Goal: Task Accomplishment & Management: Use online tool/utility

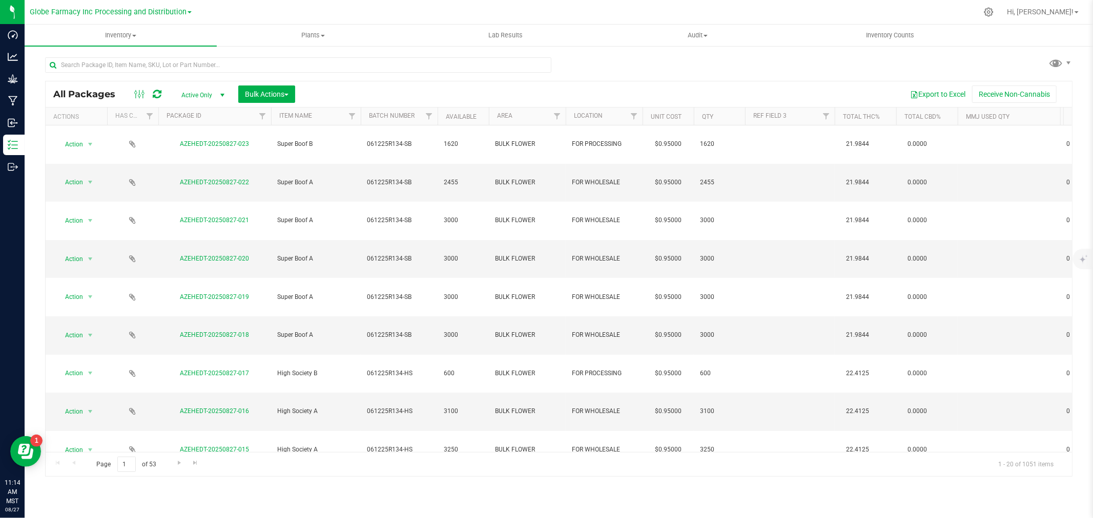
click at [153, 97] on icon at bounding box center [157, 94] width 9 height 10
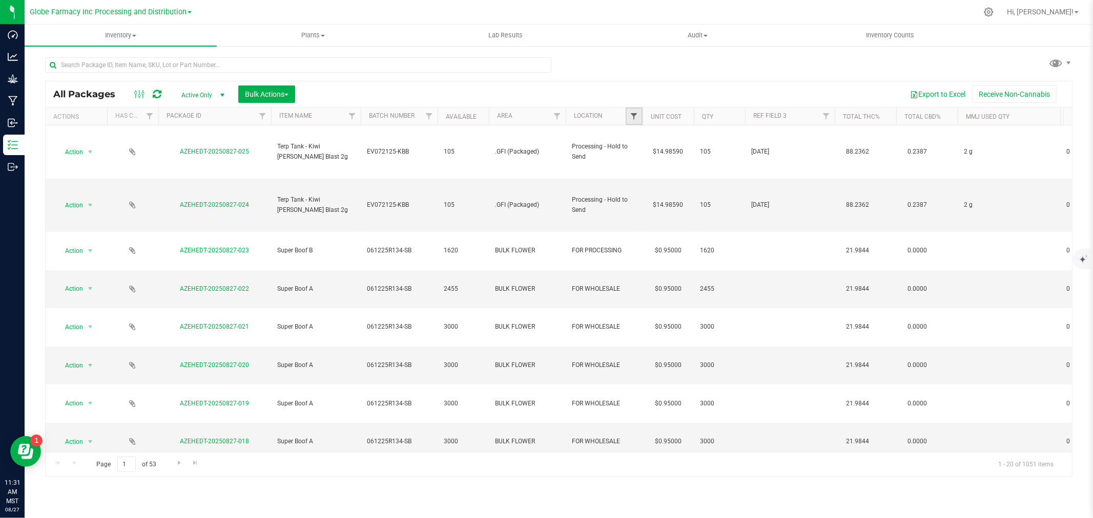
click at [631, 118] on span "Filter" at bounding box center [634, 116] width 8 height 8
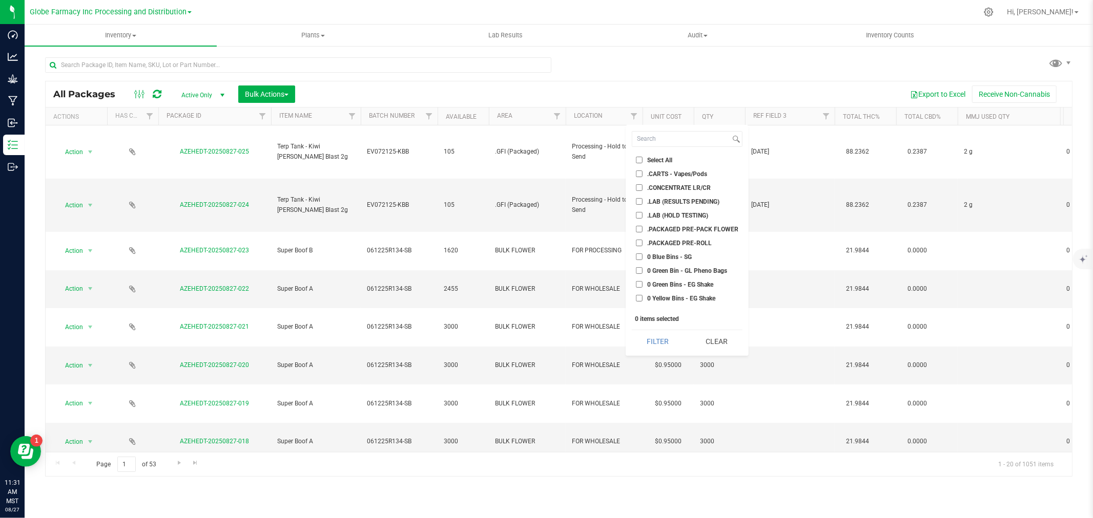
click at [678, 241] on span ".PACKAGED PRE-ROLL" at bounding box center [679, 243] width 65 height 6
click at [642, 241] on input ".PACKAGED PRE-ROLL" at bounding box center [639, 243] width 7 height 7
checkbox input "true"
click at [668, 341] on button "Filter" at bounding box center [658, 341] width 52 height 23
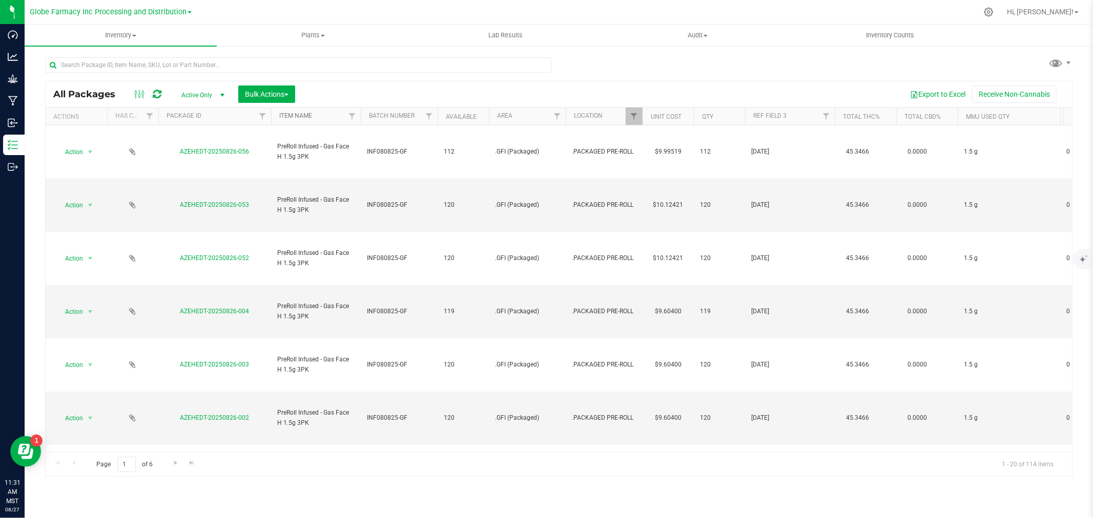
click at [304, 114] on link "Item Name" at bounding box center [295, 115] width 33 height 7
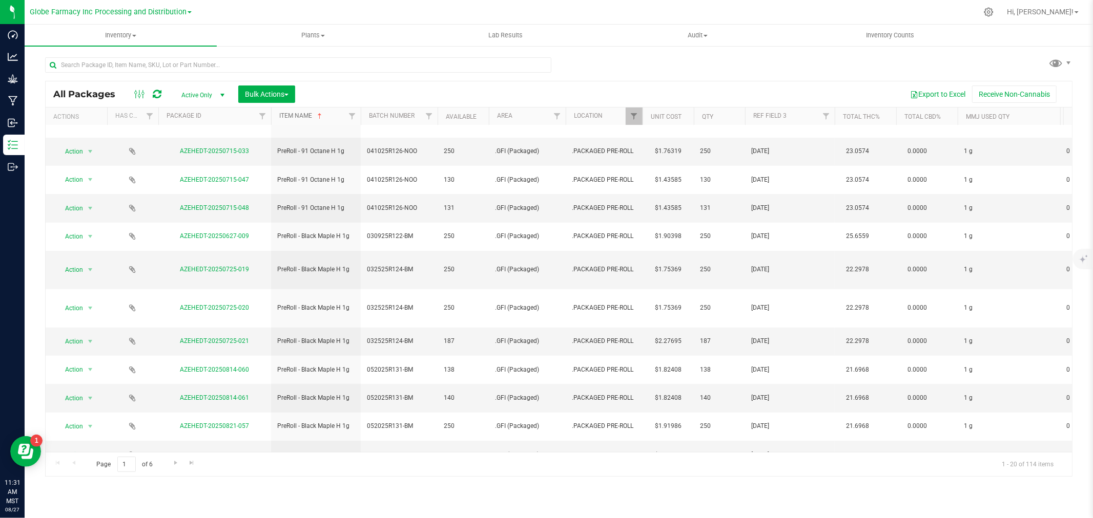
scroll to position [160, 0]
click at [177, 464] on span "Go to the next page" at bounding box center [176, 463] width 8 height 8
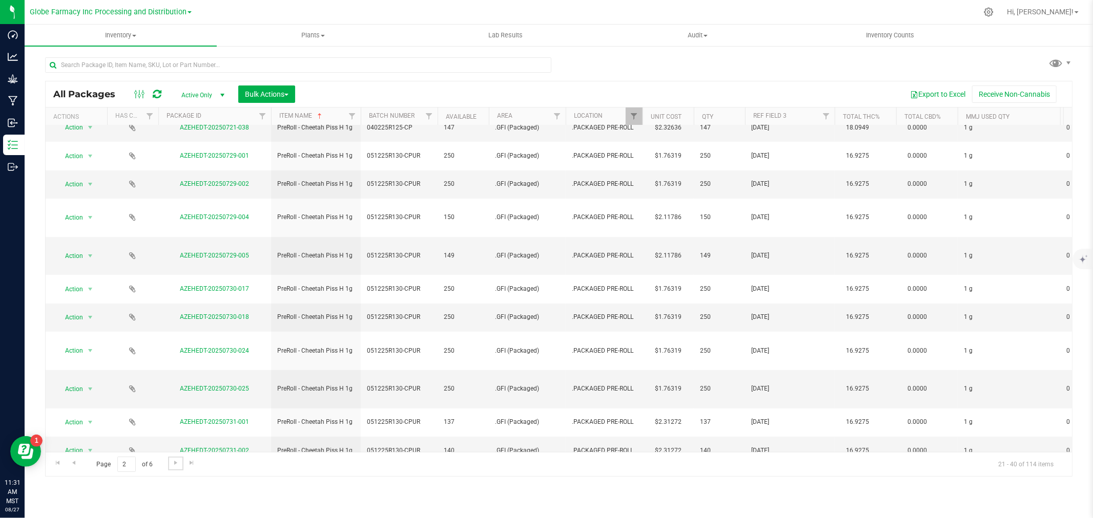
scroll to position [170, 0]
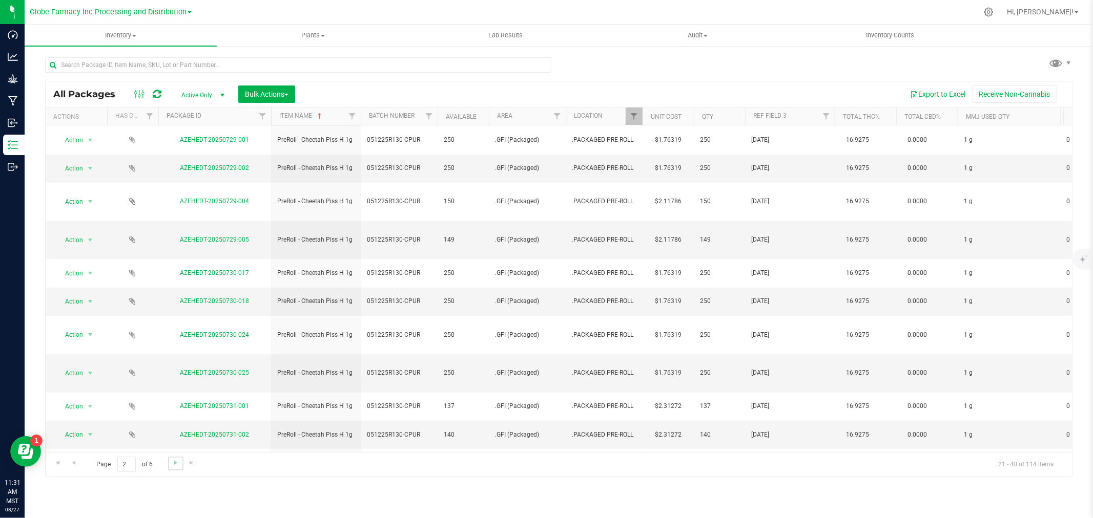
click at [169, 463] on link "Go to the next page" at bounding box center [175, 464] width 15 height 14
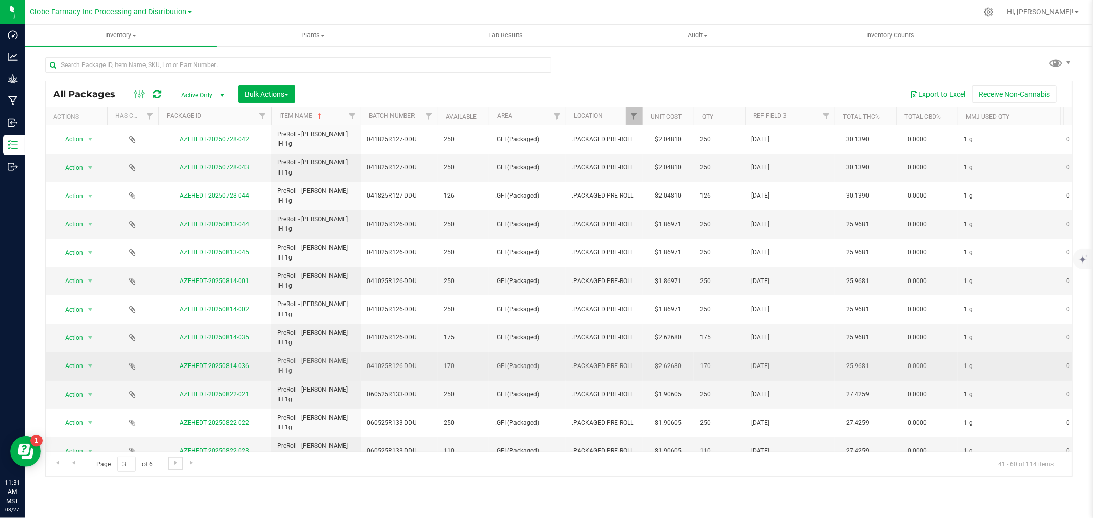
scroll to position [155, 0]
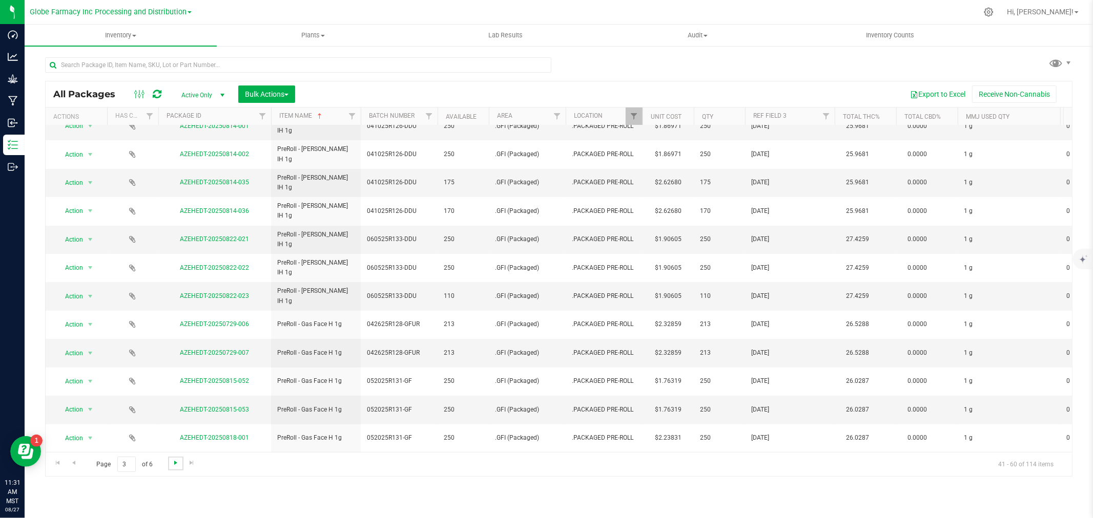
click at [173, 462] on span "Go to the next page" at bounding box center [176, 463] width 8 height 8
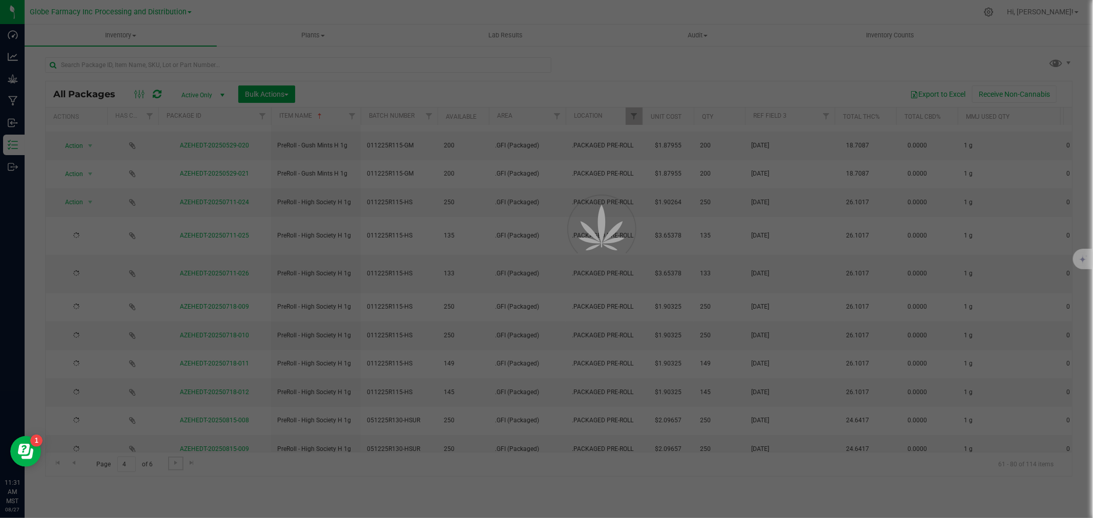
scroll to position [0, 0]
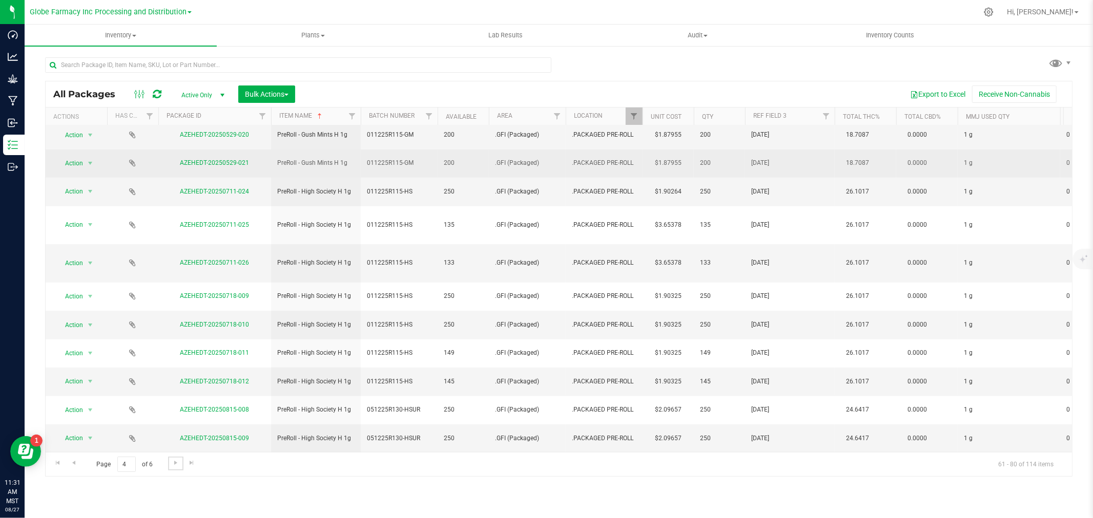
scroll to position [170, 0]
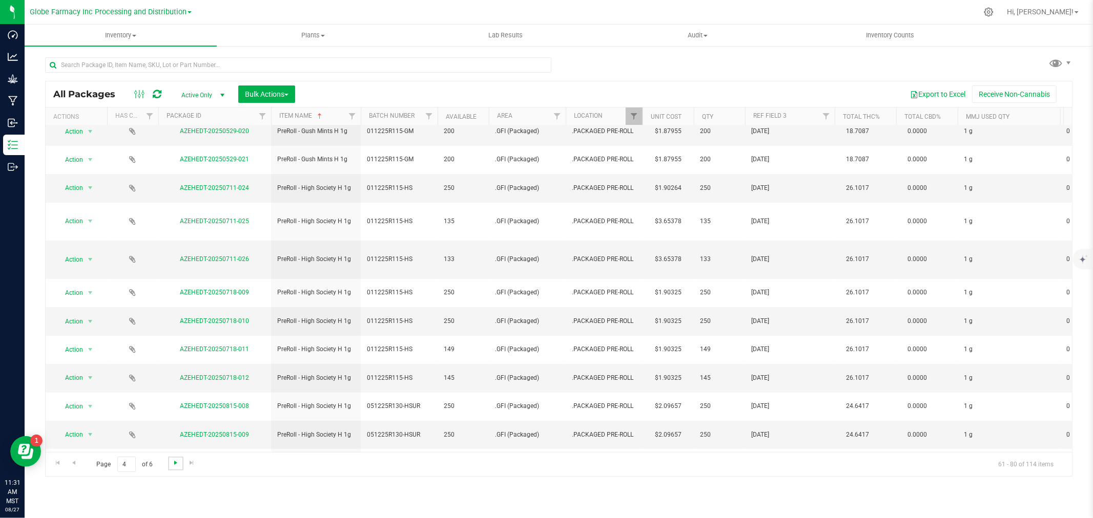
click at [176, 464] on span "Go to the next page" at bounding box center [176, 463] width 8 height 8
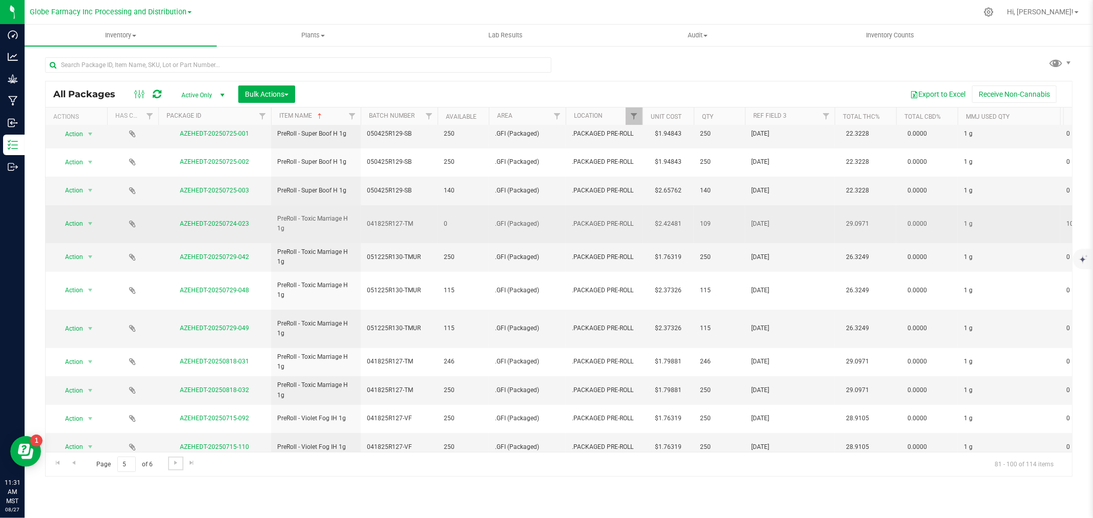
scroll to position [213, 0]
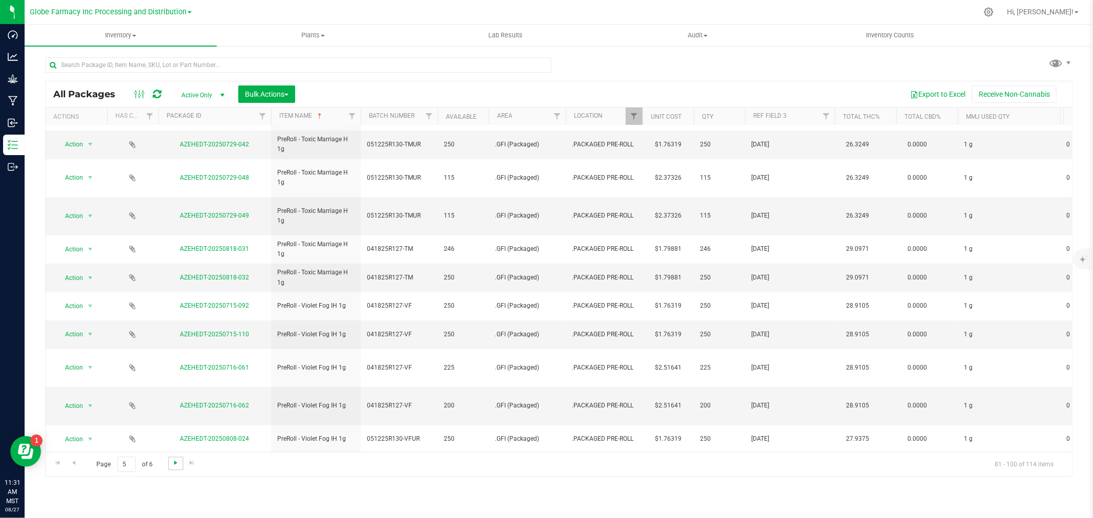
click at [175, 464] on span "Go to the next page" at bounding box center [176, 463] width 8 height 8
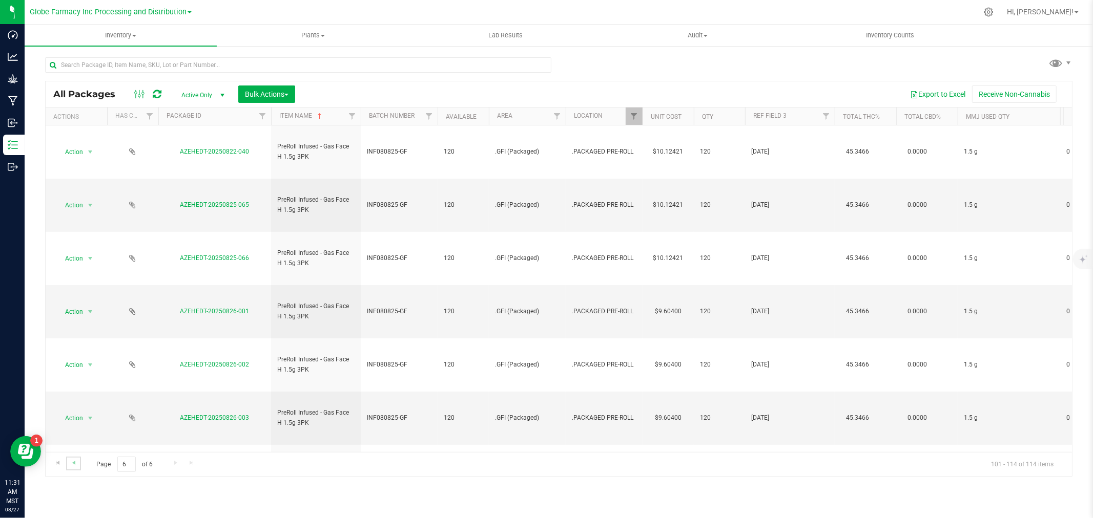
click at [76, 469] on link "Go to the previous page" at bounding box center [73, 464] width 15 height 14
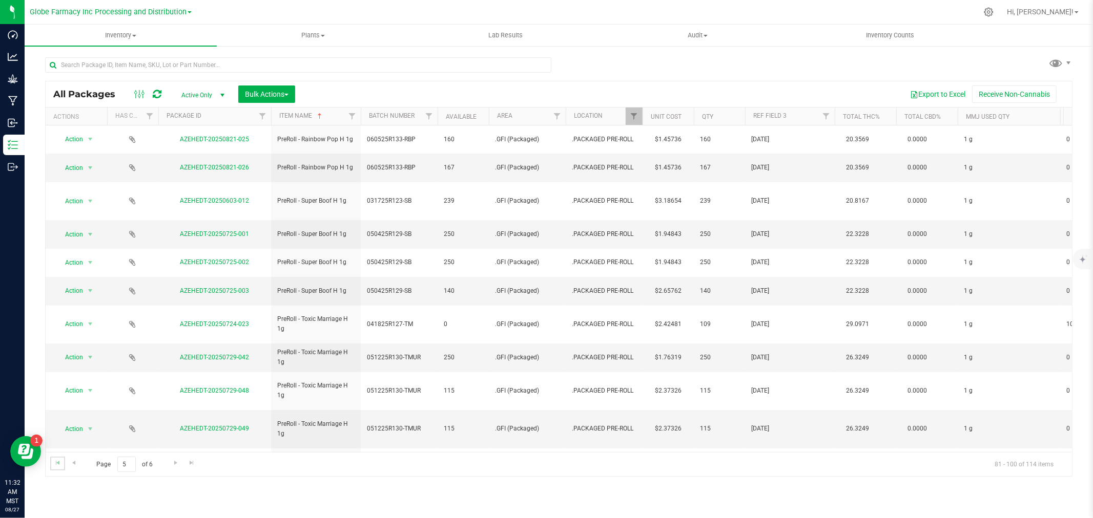
click at [62, 465] on link "Go to the first page" at bounding box center [57, 464] width 15 height 14
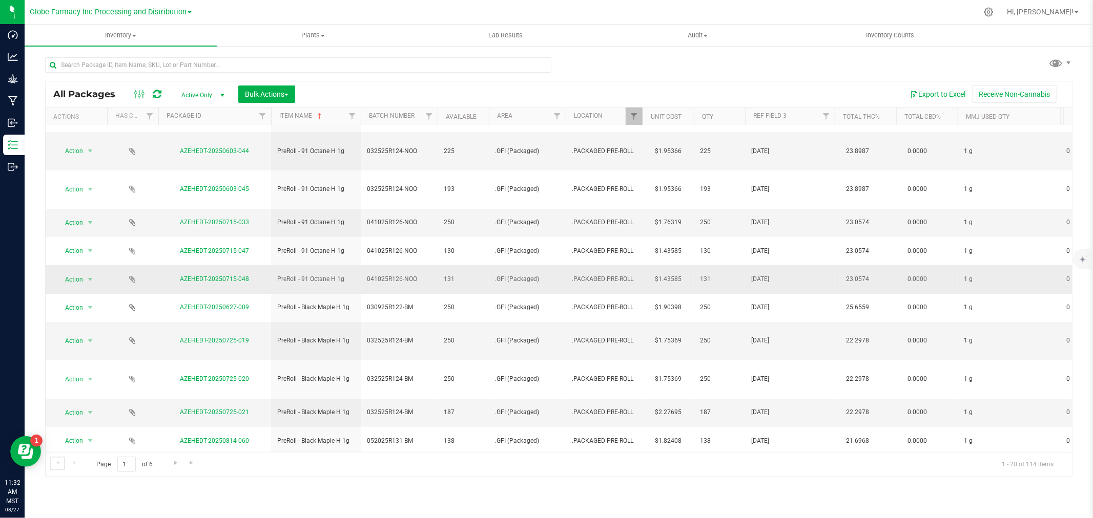
scroll to position [160, 0]
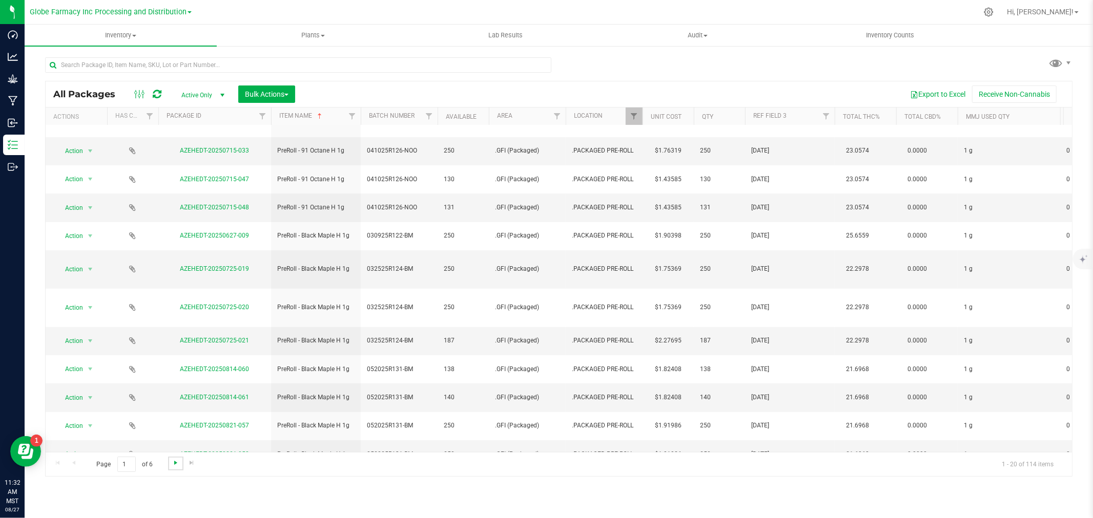
click at [178, 464] on span "Go to the next page" at bounding box center [176, 463] width 8 height 8
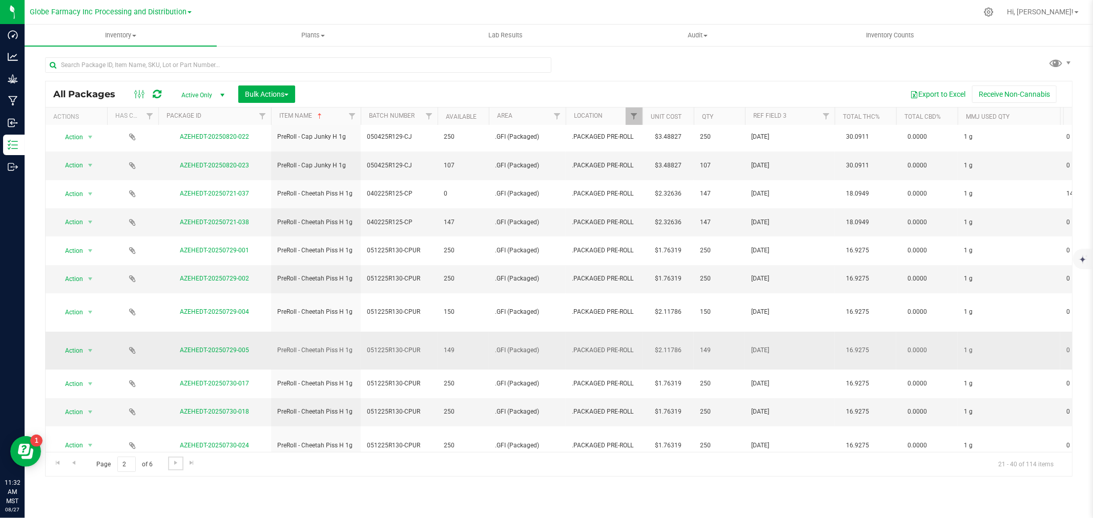
scroll to position [170, 0]
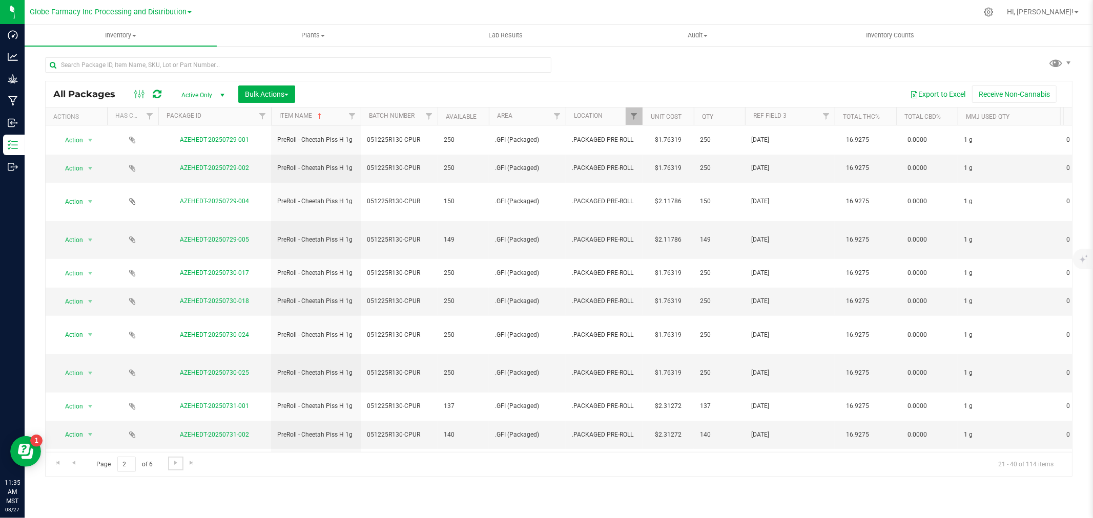
click at [641, 111] on div at bounding box center [642, 117] width 5 height 18
click at [631, 114] on span "Filter" at bounding box center [634, 116] width 8 height 8
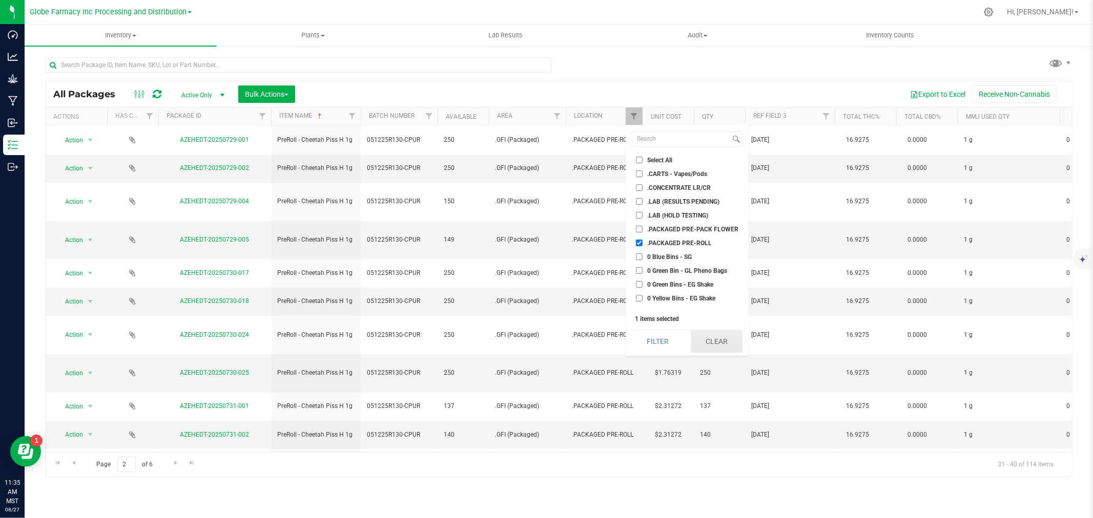
click at [739, 341] on button "Clear" at bounding box center [717, 341] width 52 height 23
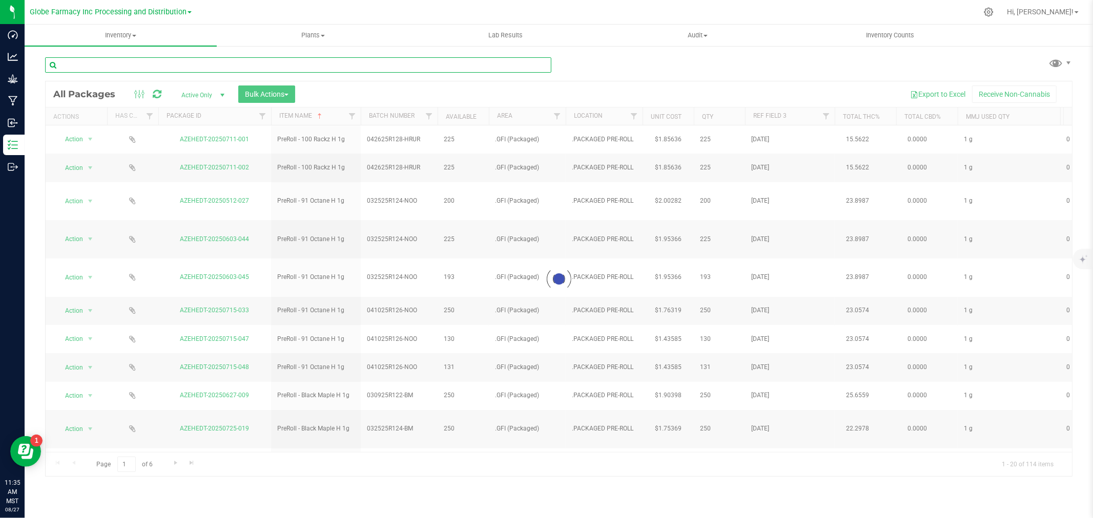
click at [208, 60] on input "text" at bounding box center [298, 64] width 506 height 15
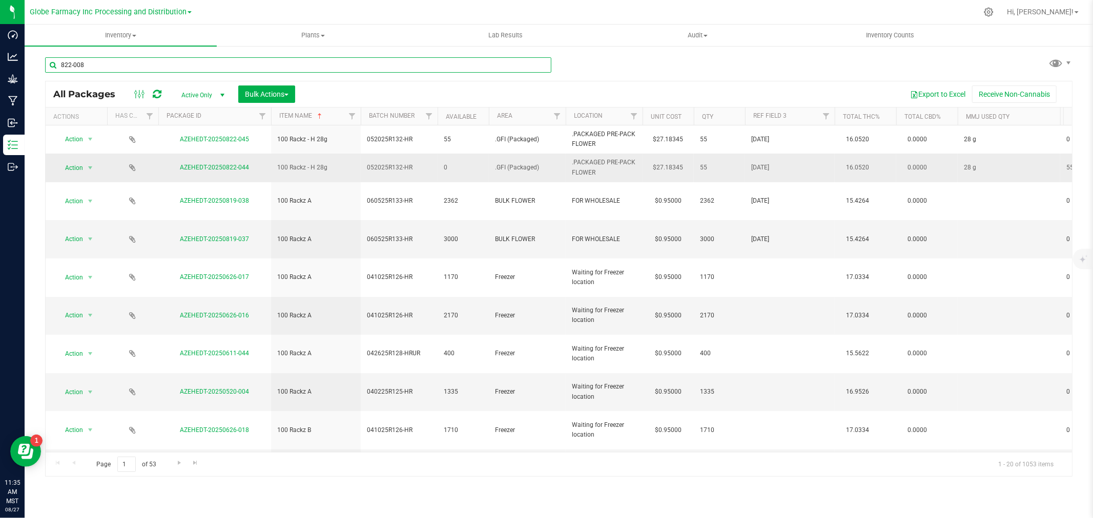
type input "822-008"
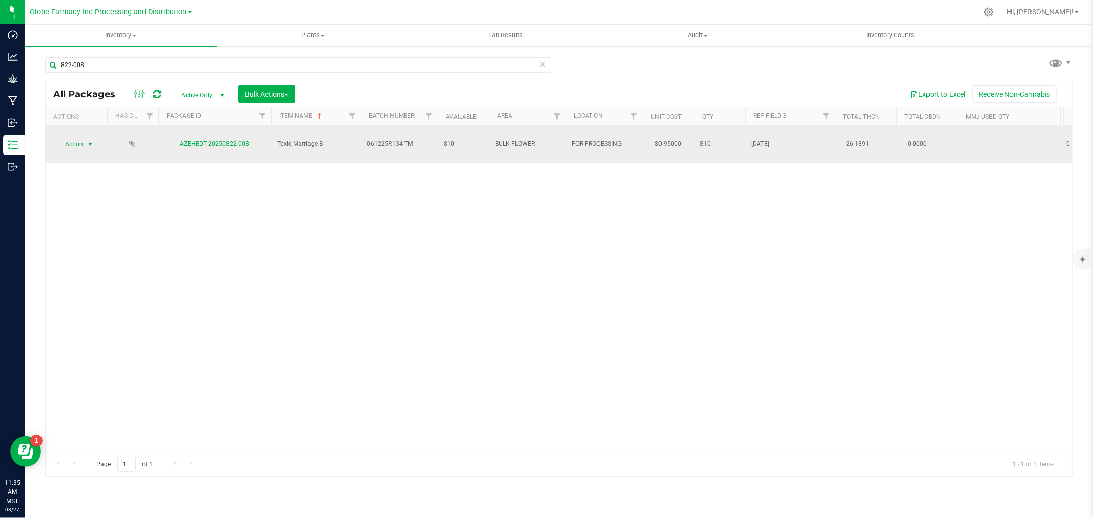
click at [77, 137] on span "Action" at bounding box center [70, 144] width 28 height 14
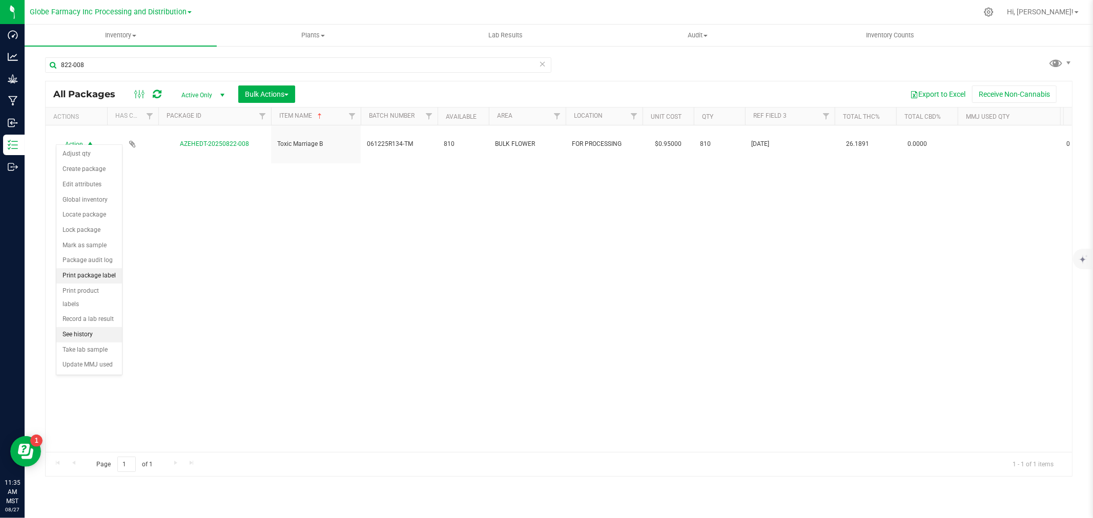
drag, startPoint x: 106, startPoint y: 278, endPoint x: 112, endPoint y: 279, distance: 5.7
click at [106, 278] on li "Print package label" at bounding box center [89, 275] width 66 height 15
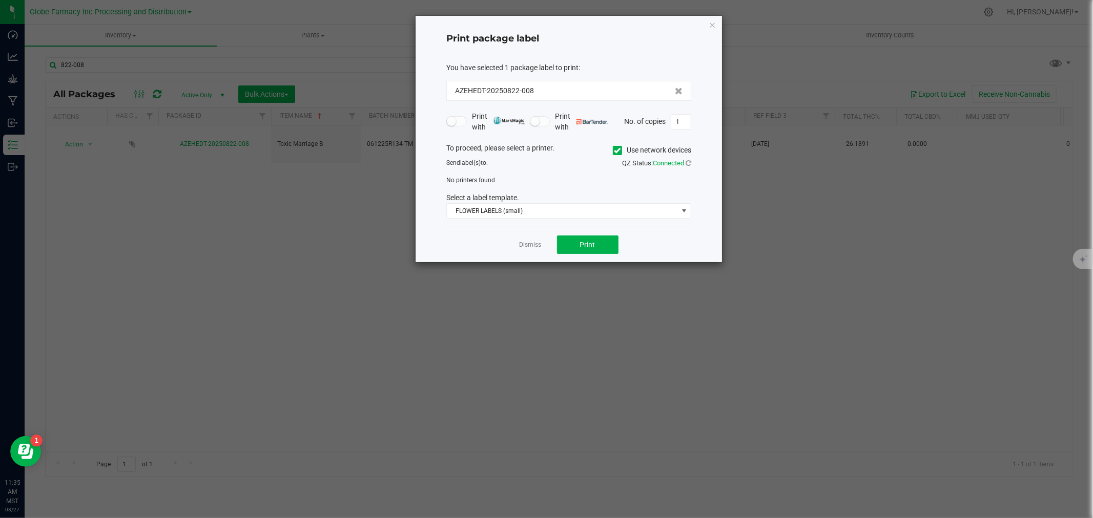
click at [623, 149] on label "Use network devices" at bounding box center [652, 150] width 78 height 11
click at [0, 0] on input "Use network devices" at bounding box center [0, 0] width 0 height 0
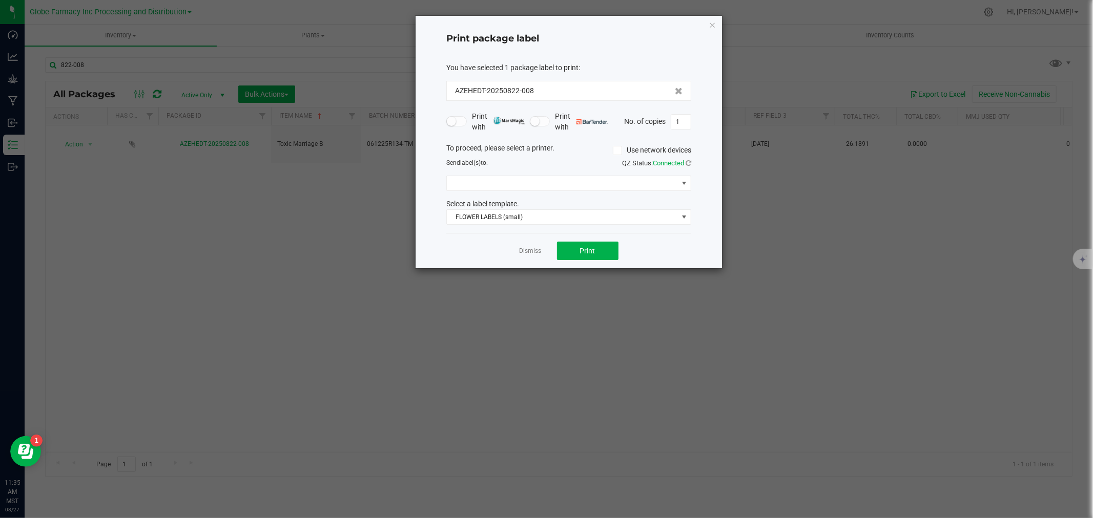
click at [547, 197] on div "To proceed, please select a printer. Use network devices Send label(s) to: QZ S…" at bounding box center [568, 184] width 245 height 82
click at [549, 180] on span at bounding box center [562, 183] width 231 height 14
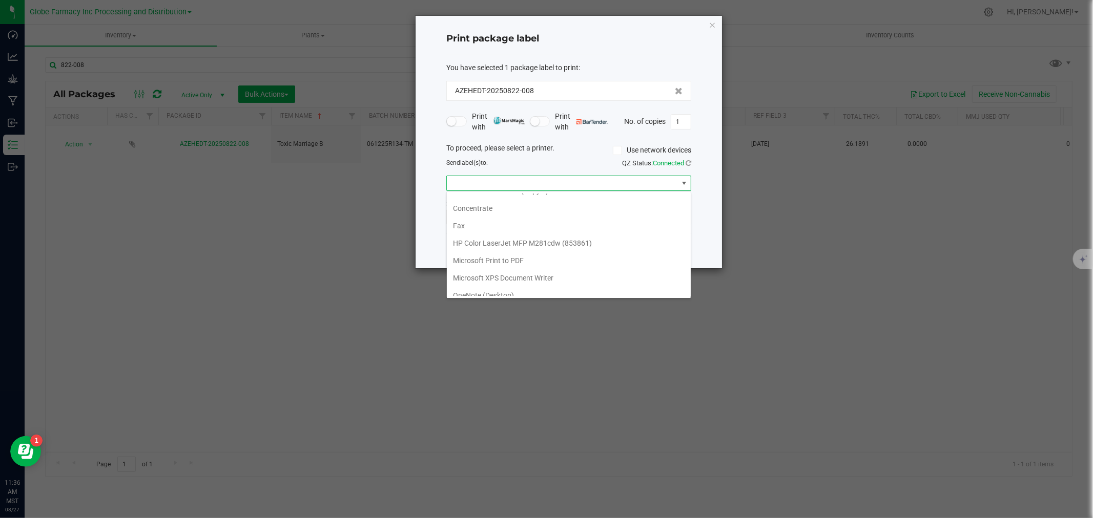
scroll to position [142, 0]
click at [526, 290] on li "ZebraBig" at bounding box center [569, 287] width 244 height 17
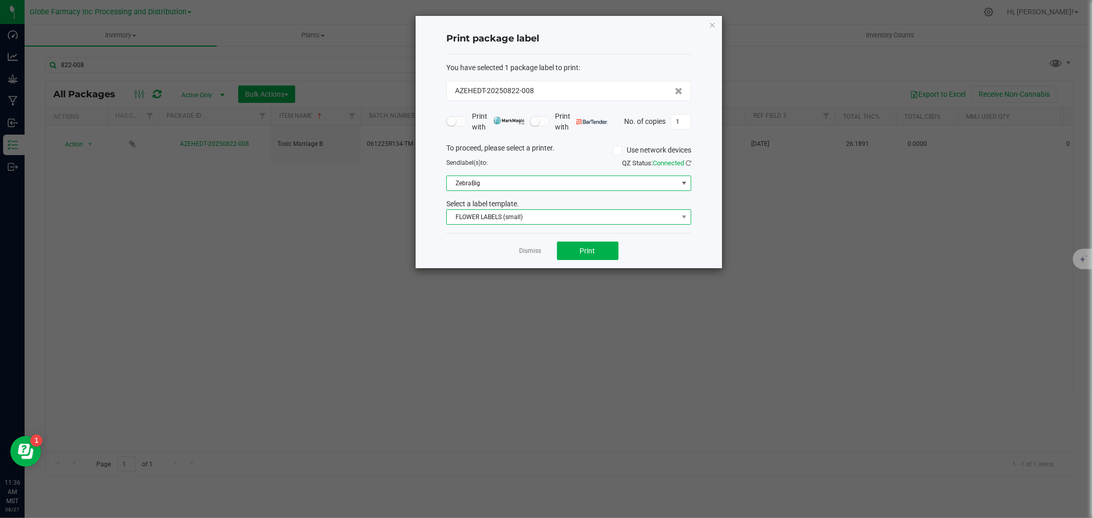
click at [529, 217] on span "FLOWER LABELS (small)" at bounding box center [562, 217] width 231 height 14
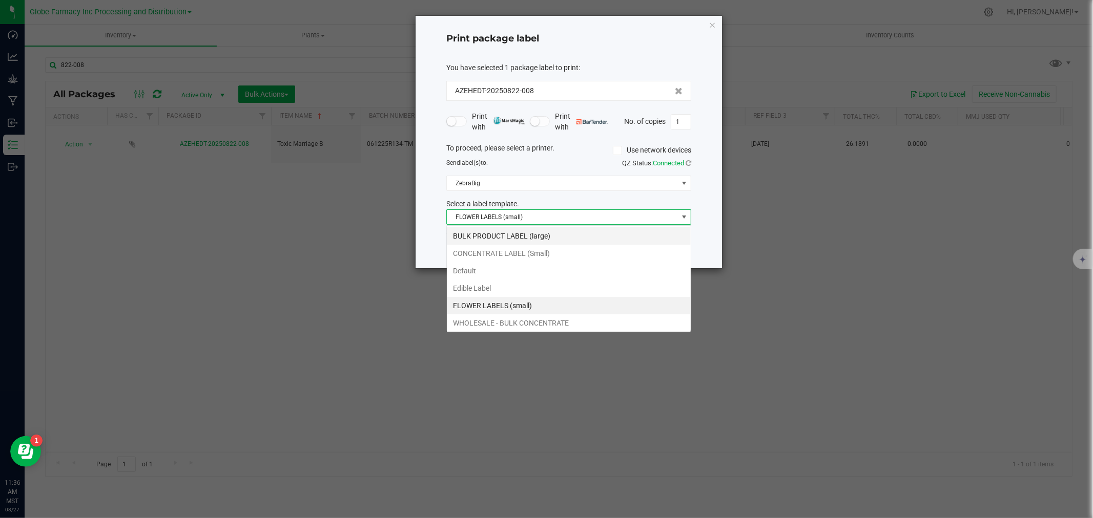
scroll to position [15, 244]
click at [502, 243] on li "BULK PRODUCT LABEL (large)" at bounding box center [569, 235] width 244 height 17
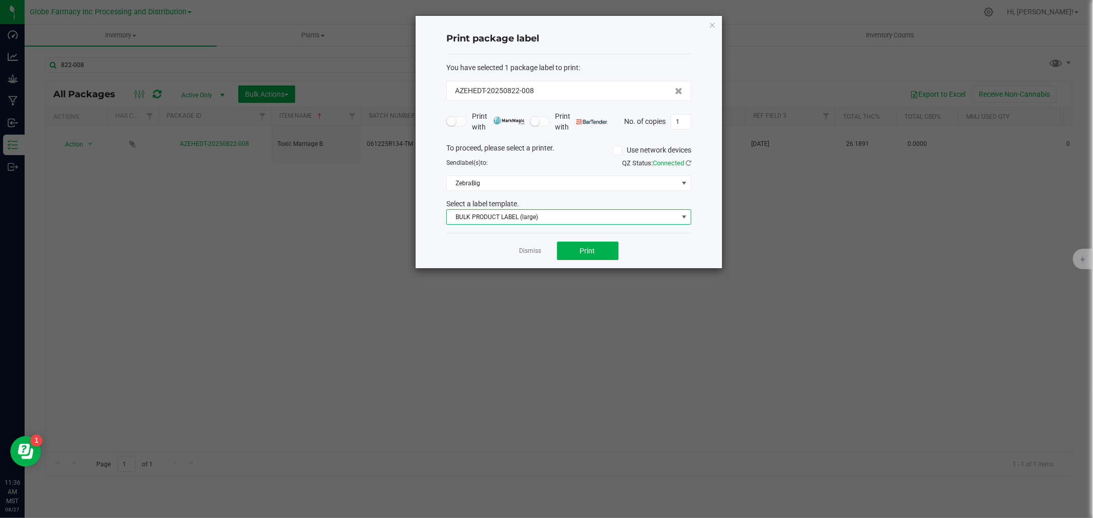
click at [554, 248] on div "Dismiss Print" at bounding box center [568, 250] width 245 height 35
click at [576, 251] on button "Print" at bounding box center [587, 251] width 61 height 18
click at [535, 255] on link "Dismiss" at bounding box center [530, 251] width 22 height 9
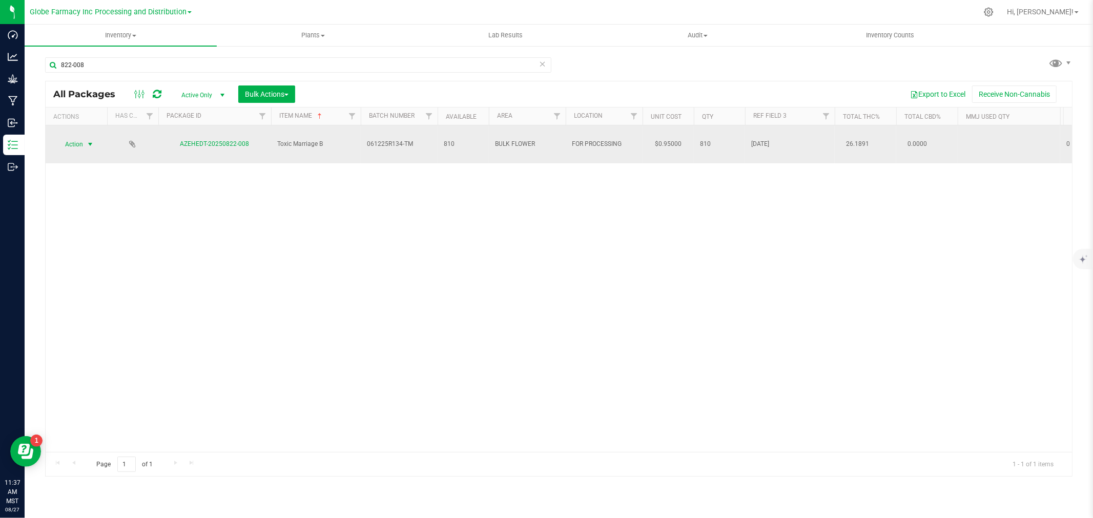
click at [80, 137] on span "Action" at bounding box center [70, 144] width 28 height 14
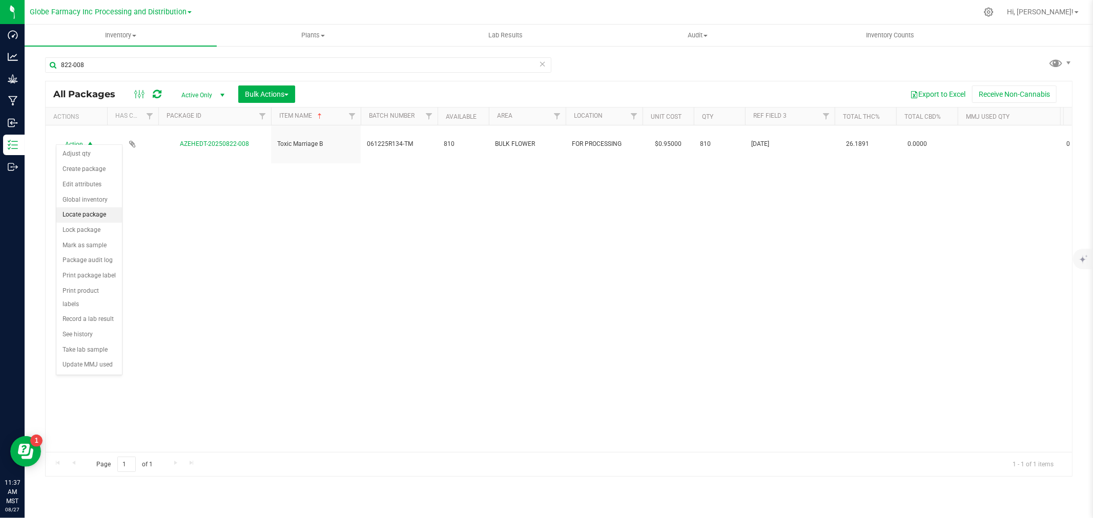
click at [89, 214] on li "Locate package" at bounding box center [89, 214] width 66 height 15
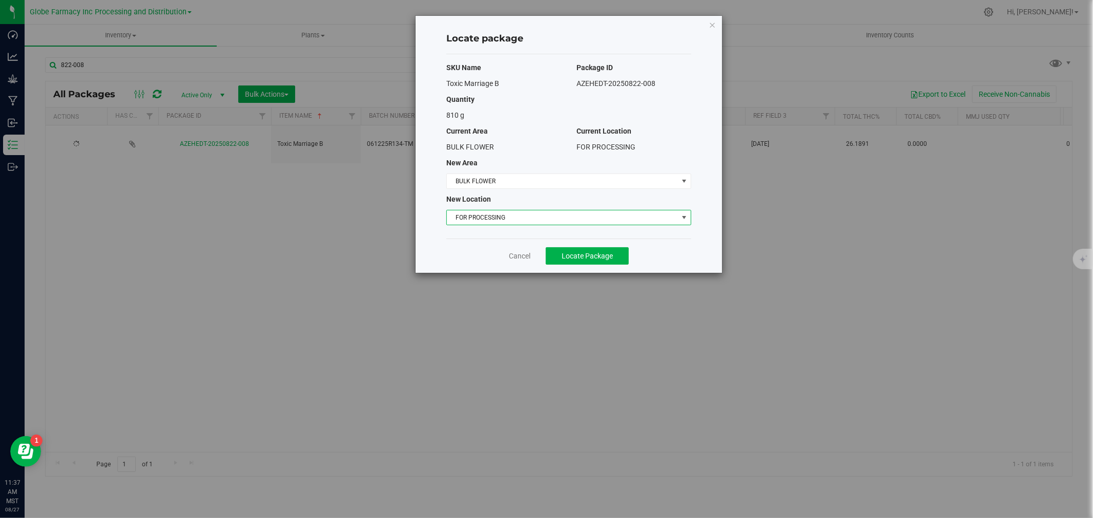
click at [498, 214] on span "FOR PROCESSING" at bounding box center [562, 218] width 231 height 14
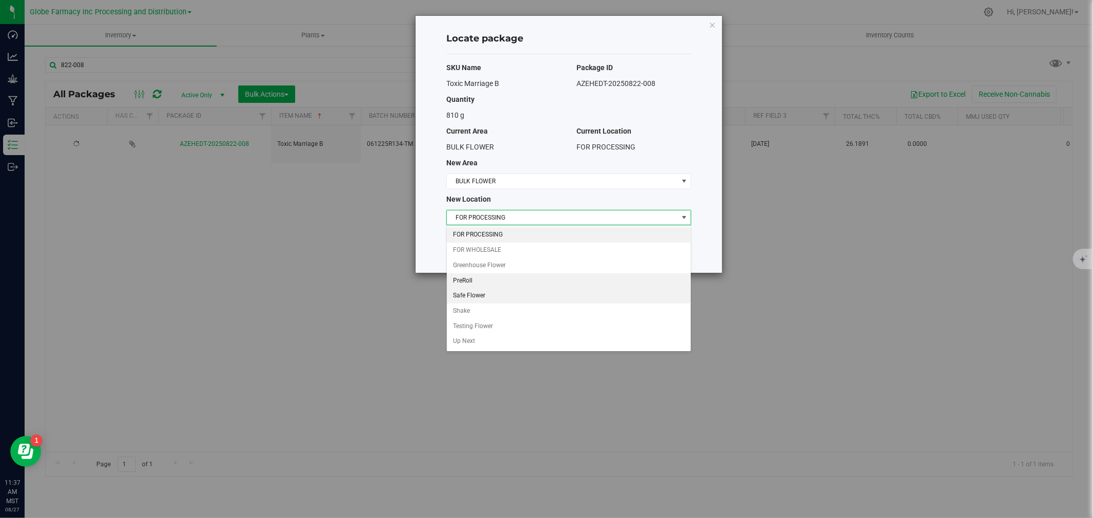
click at [484, 288] on ul "FOR PROCESSING FOR WHOLESALE Greenhouse Flower PreRoll Safe Flower Shake Testin…" at bounding box center [569, 288] width 244 height 122
click at [470, 278] on li "PreRoll" at bounding box center [569, 281] width 244 height 15
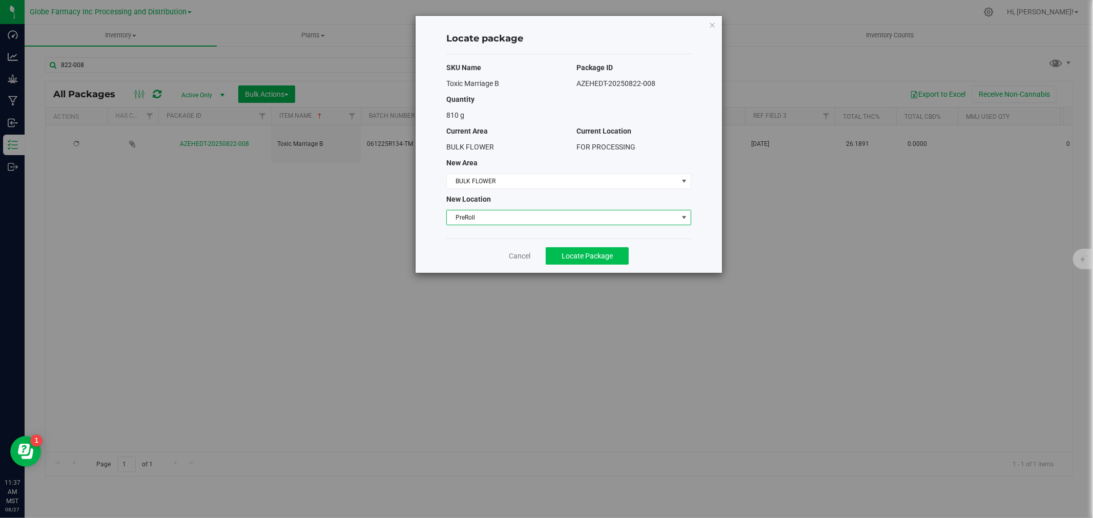
drag, startPoint x: 581, startPoint y: 238, endPoint x: 576, endPoint y: 252, distance: 14.3
click at [581, 239] on div "Locate package SKU Name Package ID Toxic Marriage B AZEHEDT-20250822-008 Quanti…" at bounding box center [568, 144] width 306 height 257
click at [576, 252] on span "Locate Package" at bounding box center [586, 256] width 51 height 8
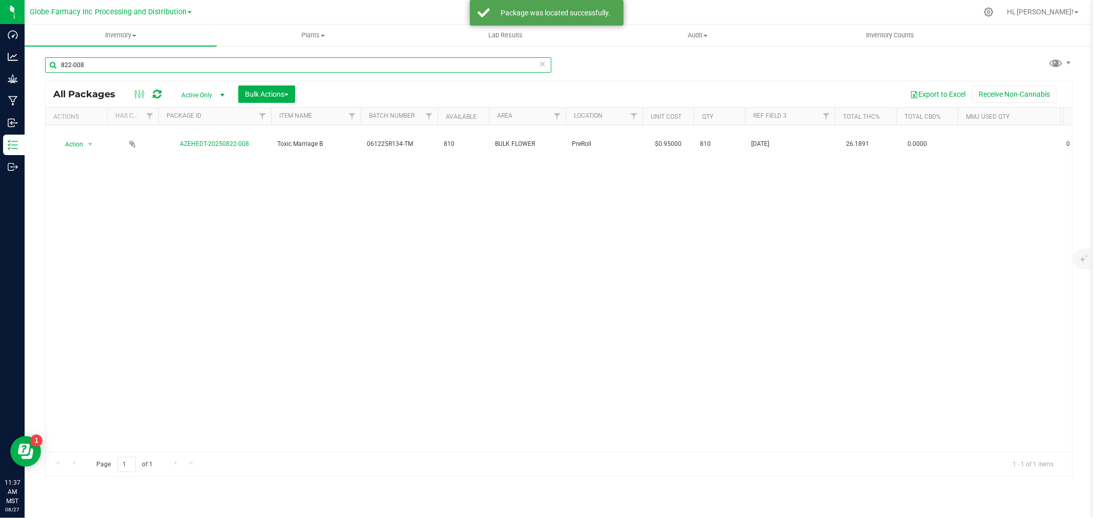
click at [546, 65] on input "822-008" at bounding box center [298, 64] width 506 height 15
click at [542, 63] on icon at bounding box center [542, 63] width 7 height 12
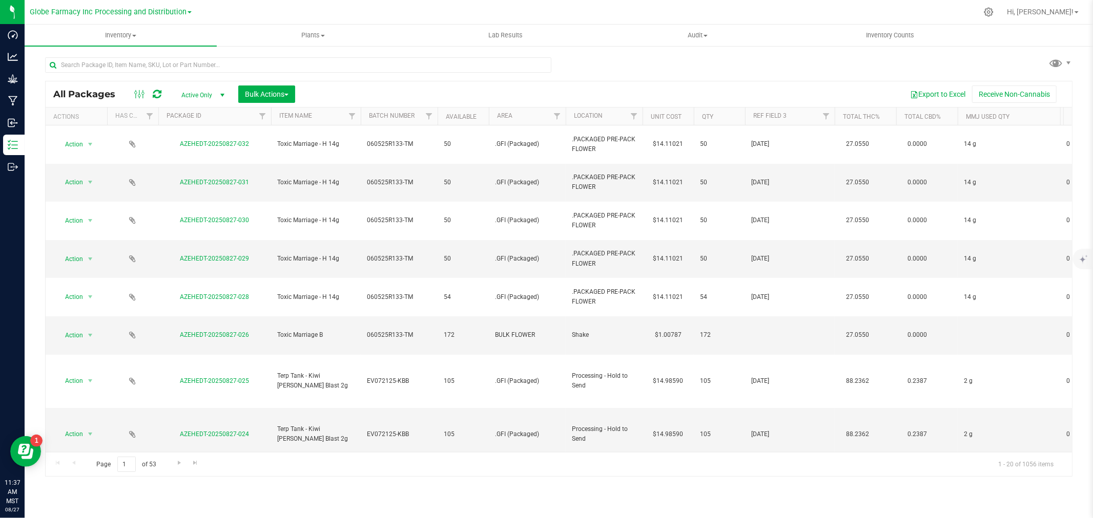
click at [162, 92] on div at bounding box center [148, 94] width 34 height 12
click at [161, 92] on div at bounding box center [148, 94] width 34 height 12
click at [161, 91] on div at bounding box center [148, 94] width 34 height 12
click at [160, 91] on icon at bounding box center [157, 94] width 9 height 10
click at [136, 52] on div at bounding box center [302, 64] width 514 height 33
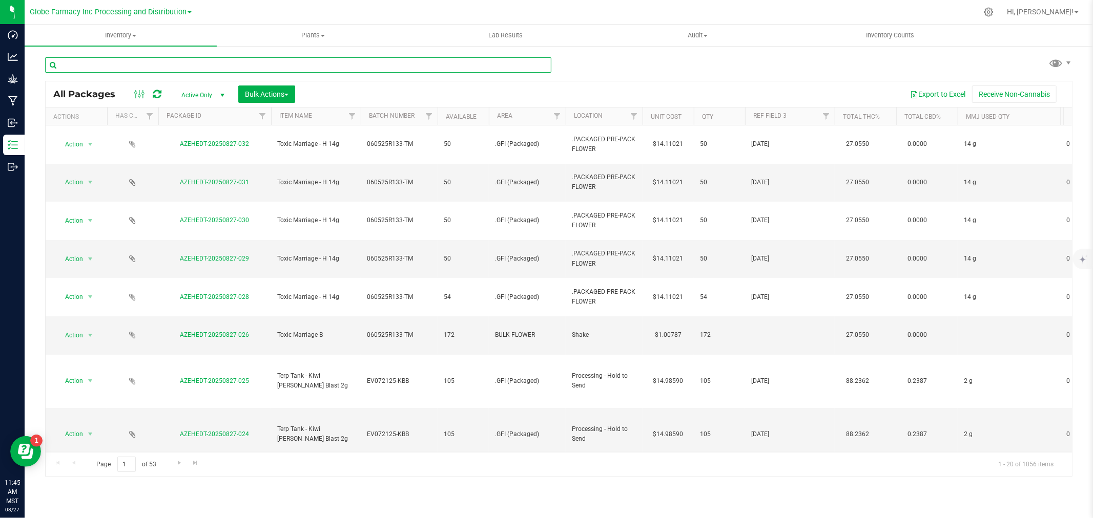
click at [135, 60] on input "text" at bounding box center [298, 64] width 506 height 15
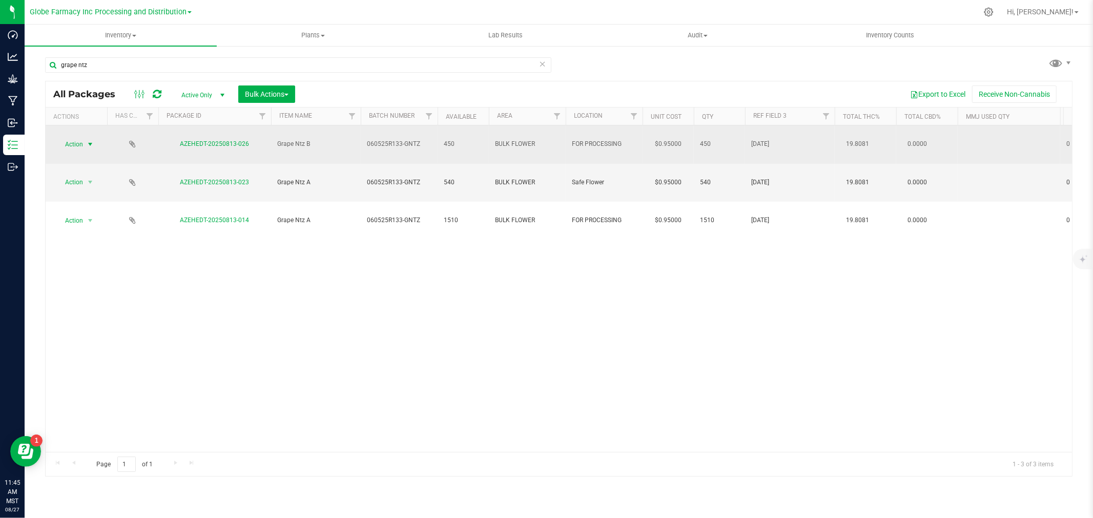
click at [60, 137] on span "Action" at bounding box center [70, 144] width 28 height 14
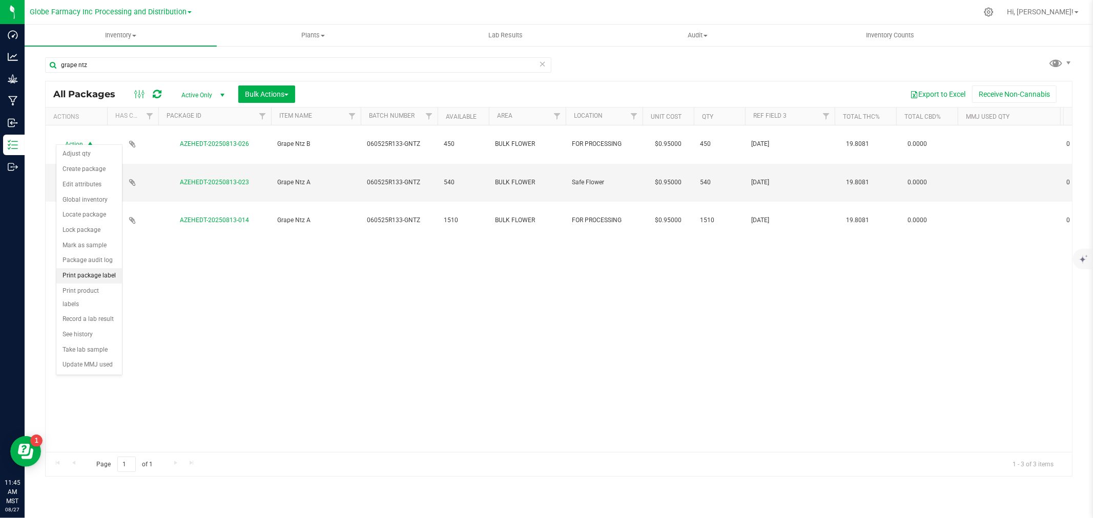
click at [90, 280] on li "Print package label" at bounding box center [89, 275] width 66 height 15
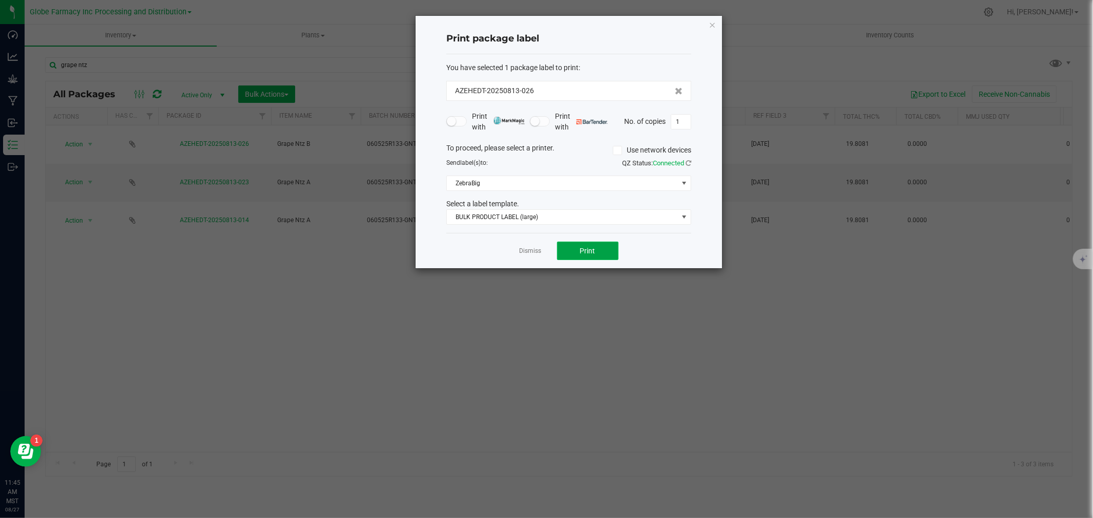
click at [575, 256] on button "Print" at bounding box center [587, 251] width 61 height 18
click at [531, 253] on link "Dismiss" at bounding box center [530, 251] width 22 height 9
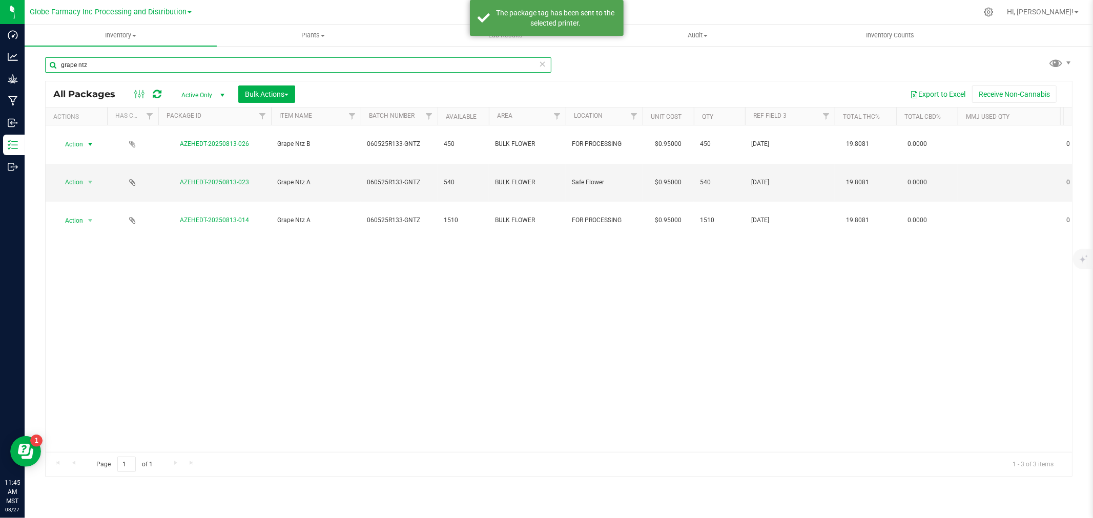
click at [151, 65] on input "grape ntz" at bounding box center [298, 64] width 506 height 15
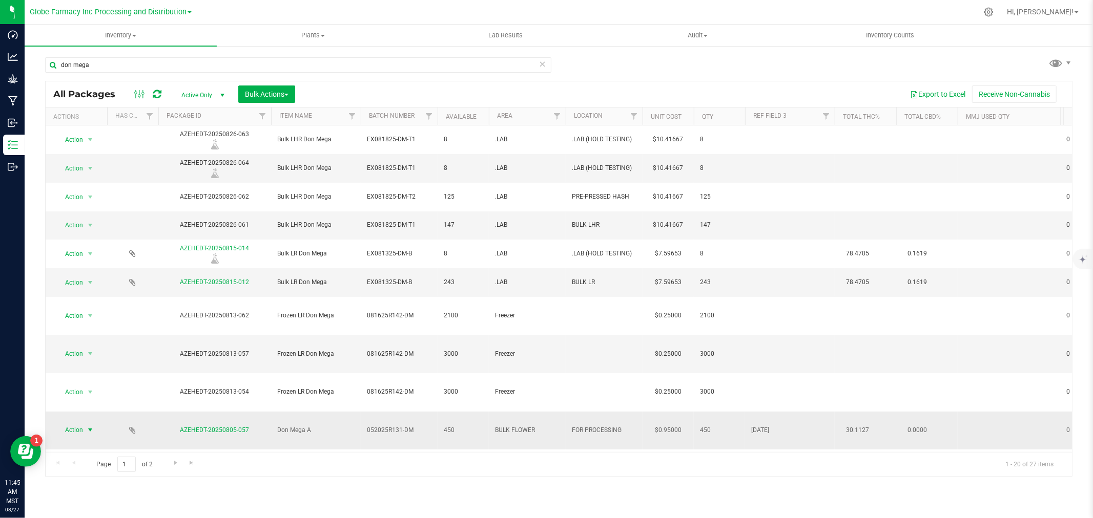
click at [61, 423] on span "Action" at bounding box center [70, 430] width 28 height 14
click at [82, 262] on li "Print package label" at bounding box center [89, 258] width 66 height 15
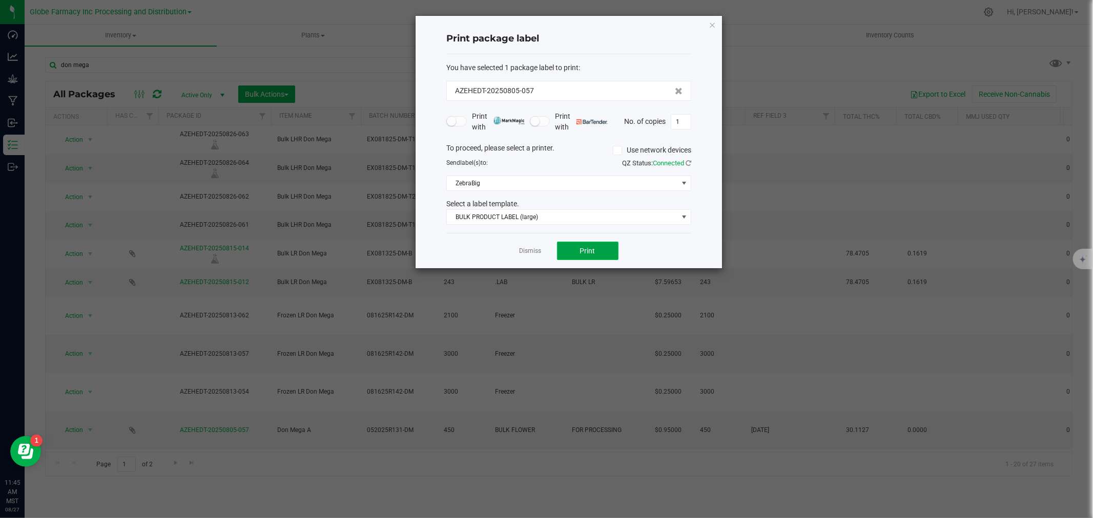
click at [574, 250] on button "Print" at bounding box center [587, 251] width 61 height 18
click at [532, 250] on link "Dismiss" at bounding box center [530, 251] width 22 height 9
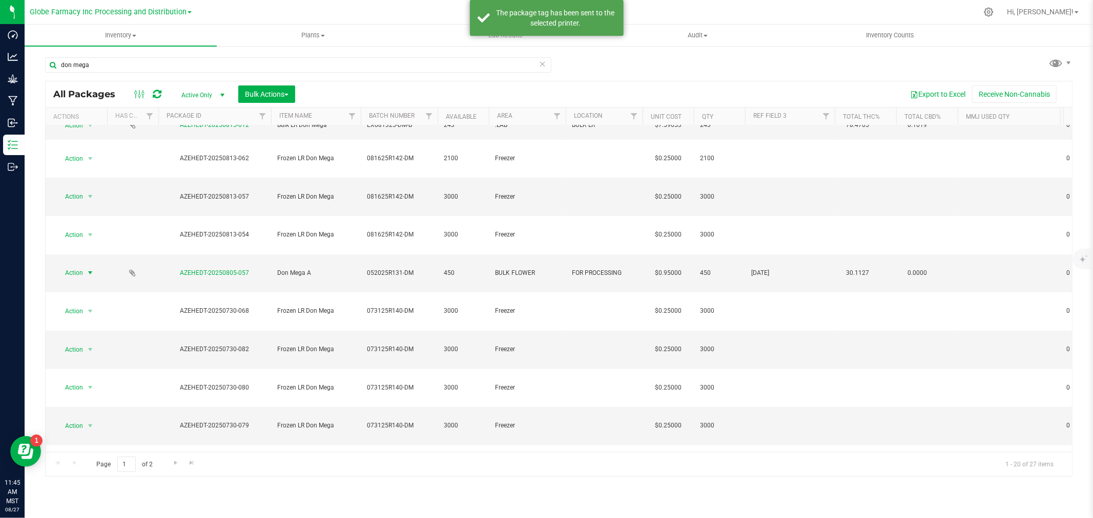
scroll to position [171, 0]
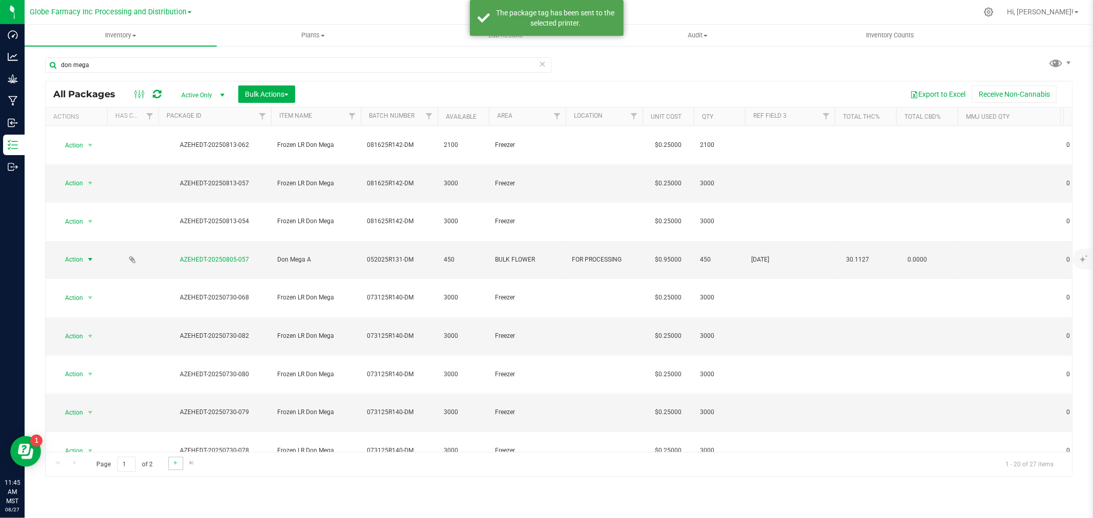
click at [170, 469] on link "Go to the next page" at bounding box center [175, 464] width 15 height 14
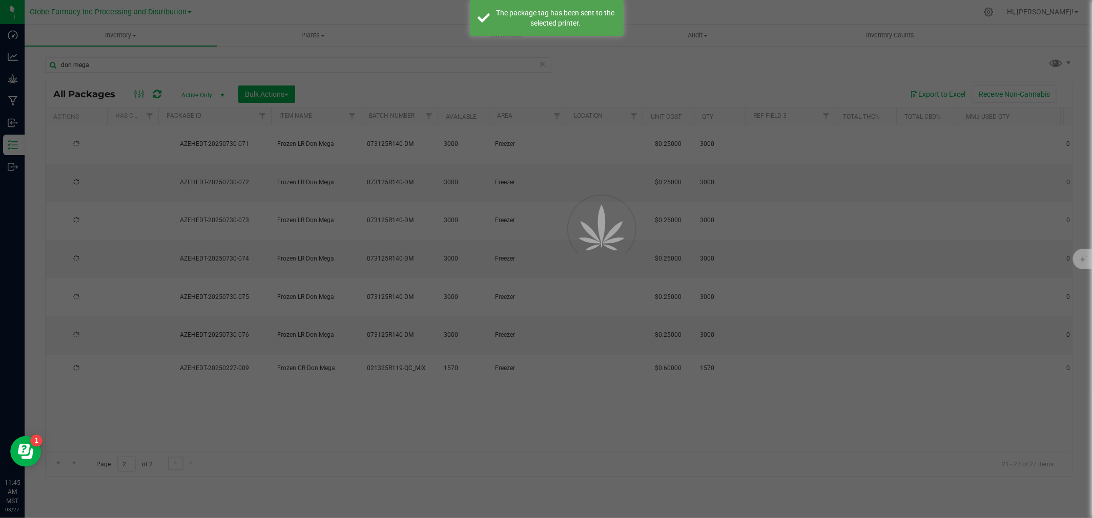
scroll to position [0, 0]
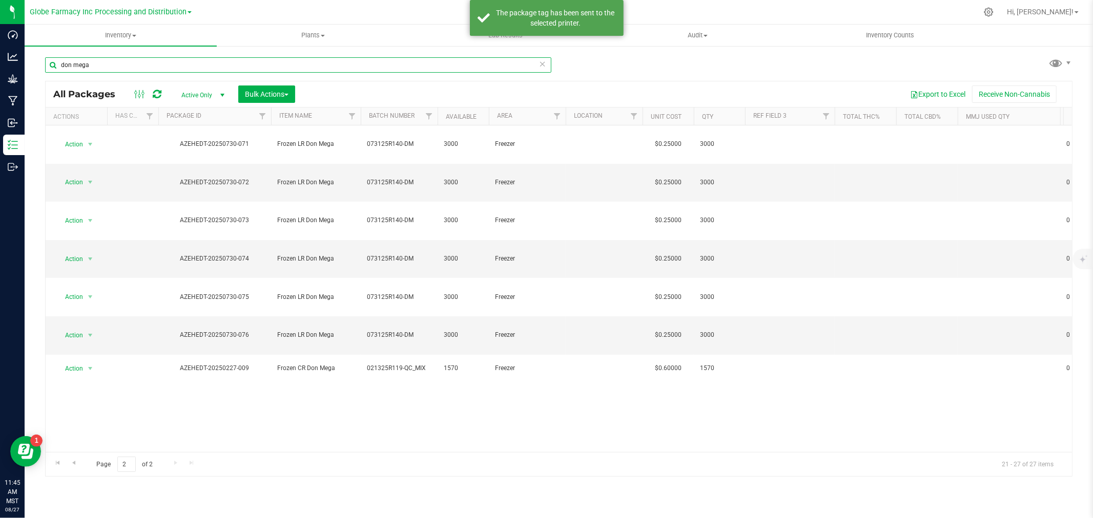
click at [143, 60] on input "don mega" at bounding box center [298, 64] width 506 height 15
type input "kndy"
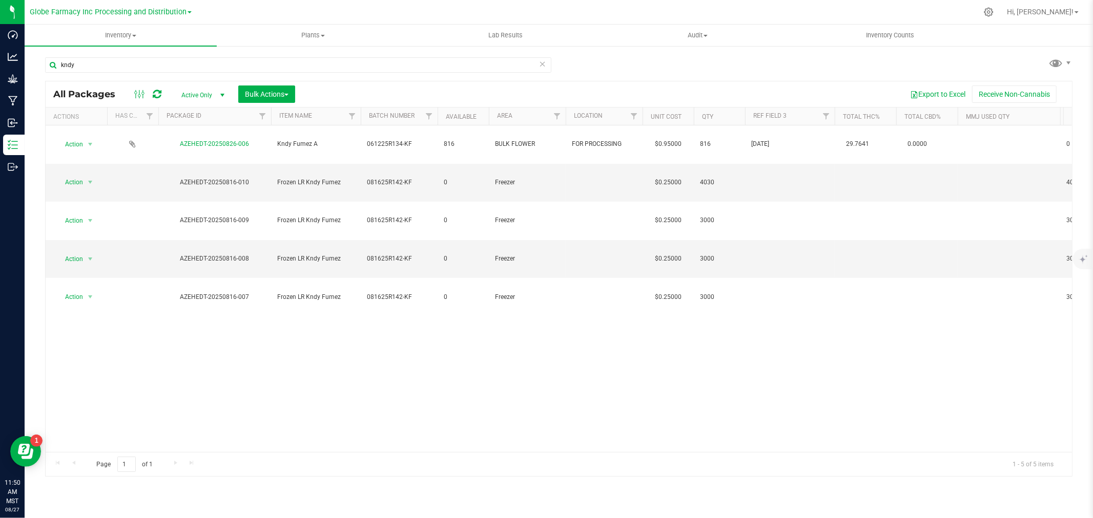
click at [539, 64] on icon at bounding box center [542, 63] width 7 height 12
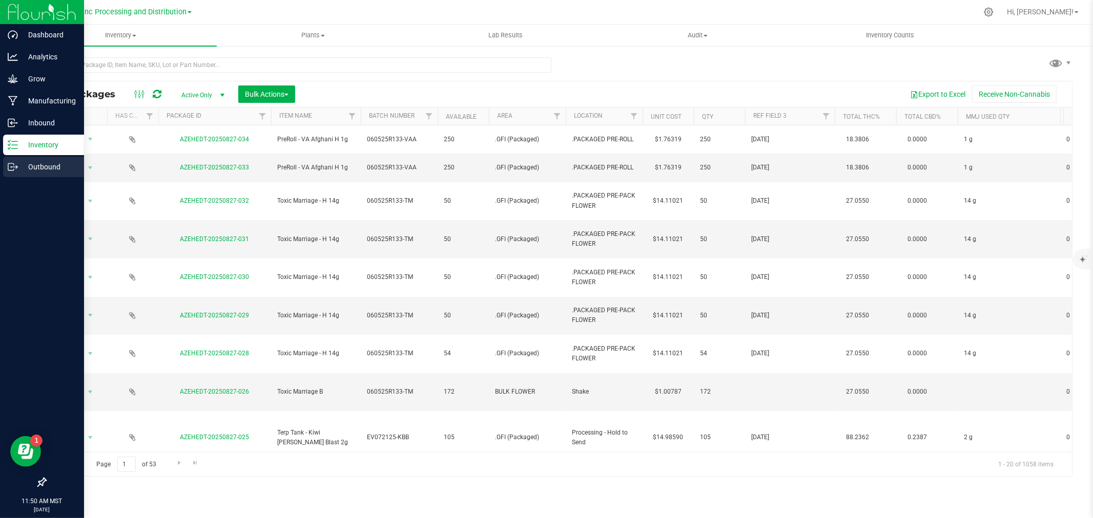
click at [16, 170] on icon at bounding box center [13, 167] width 10 height 10
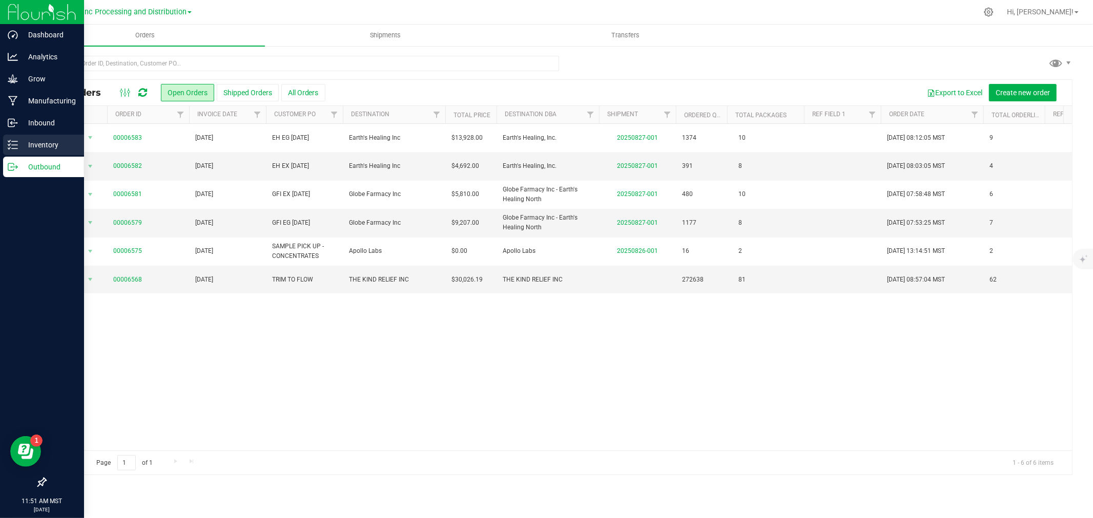
click at [20, 145] on p "Inventory" at bounding box center [48, 145] width 61 height 12
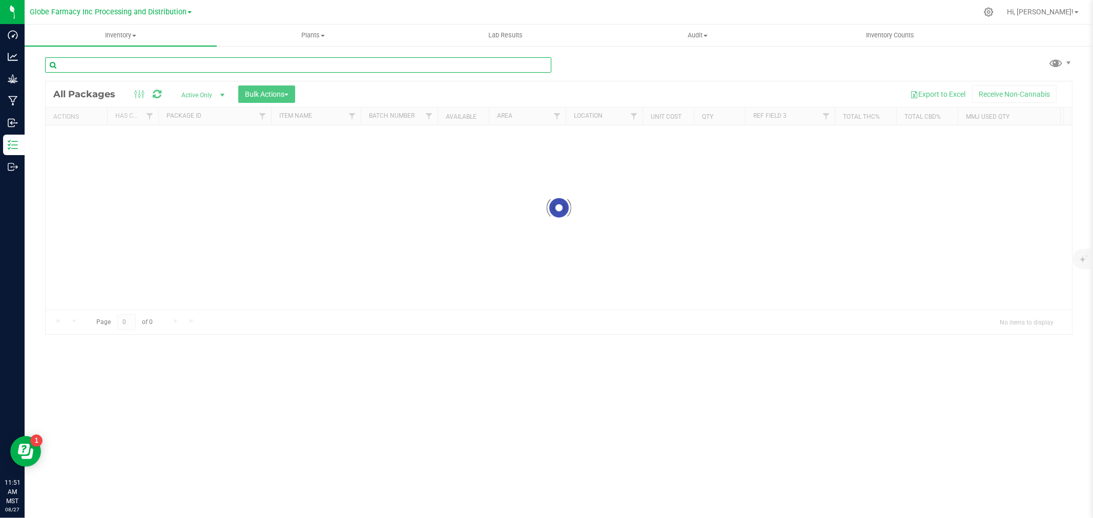
click at [131, 66] on input "text" at bounding box center [298, 64] width 506 height 15
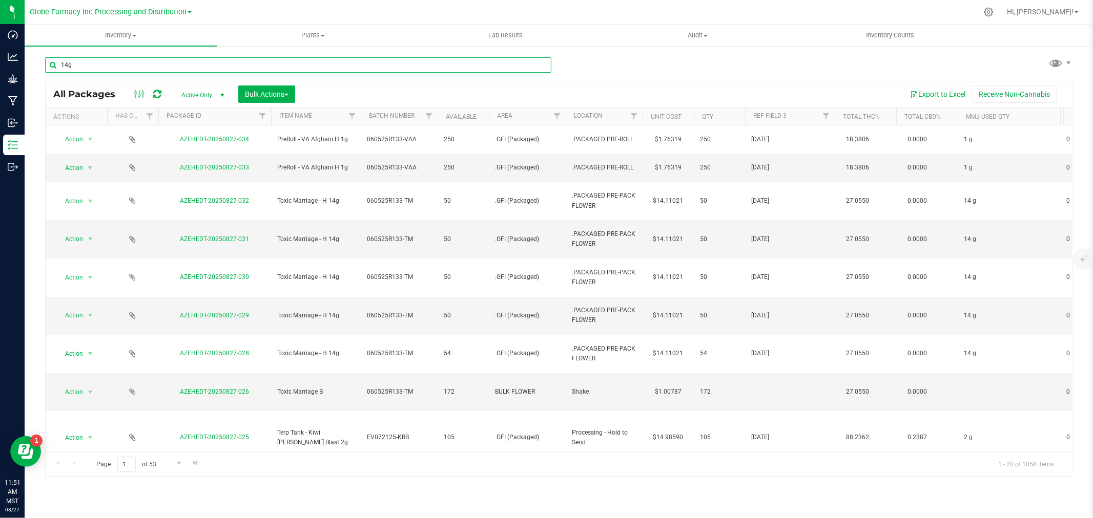
type input "14g"
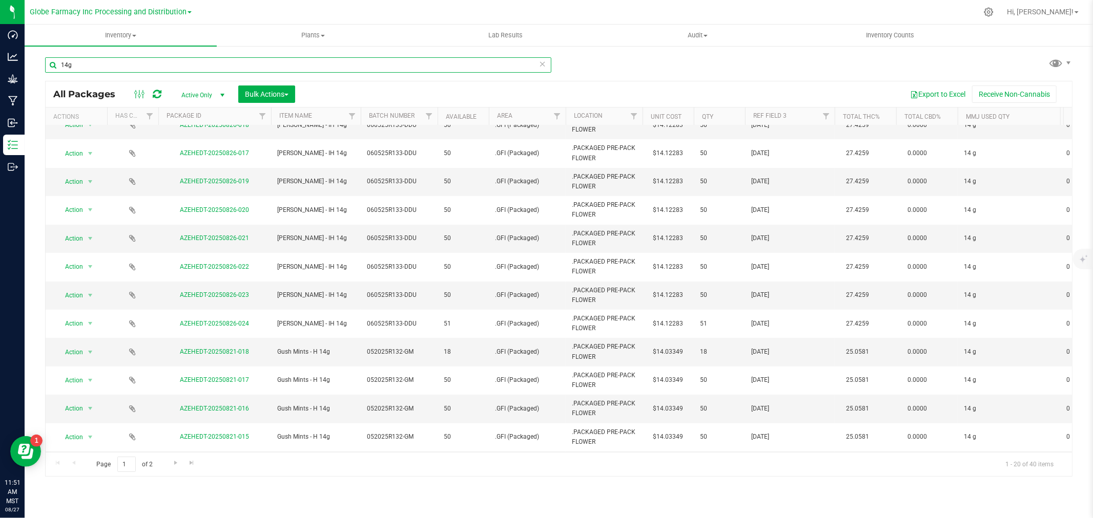
scroll to position [227, 0]
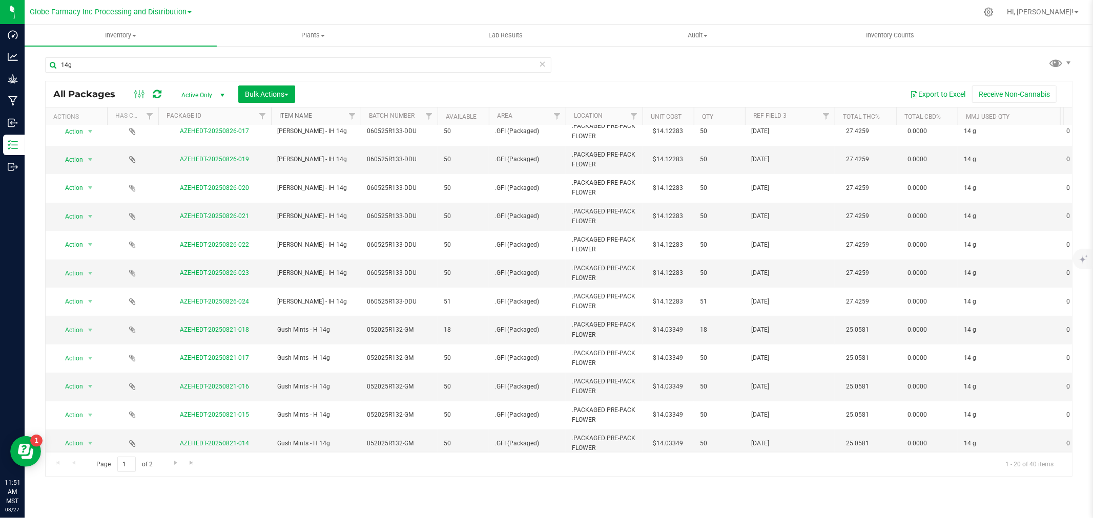
click at [306, 117] on link "Item Name" at bounding box center [295, 115] width 33 height 7
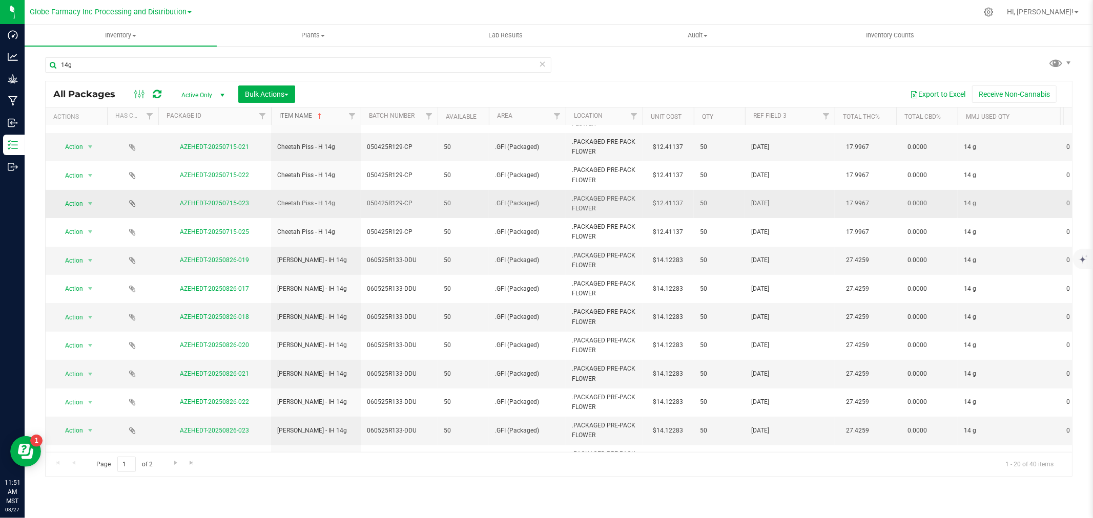
scroll to position [249, 0]
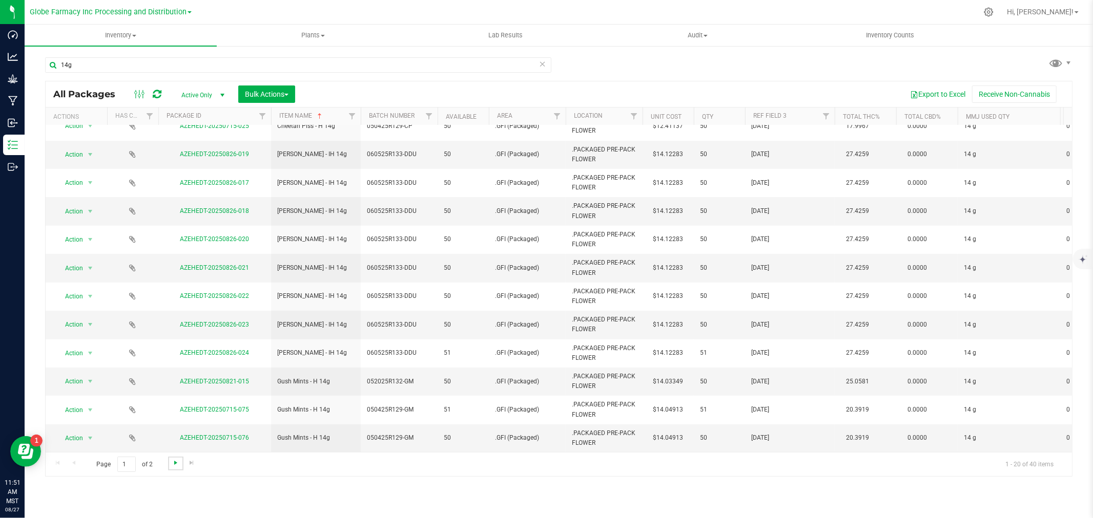
click at [174, 462] on span "Go to the next page" at bounding box center [176, 463] width 8 height 8
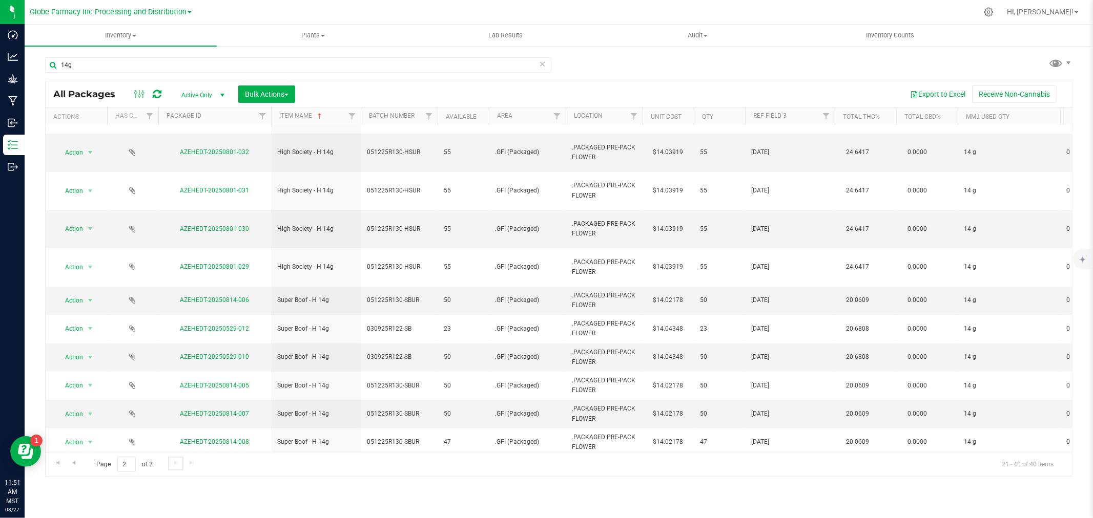
scroll to position [249, 0]
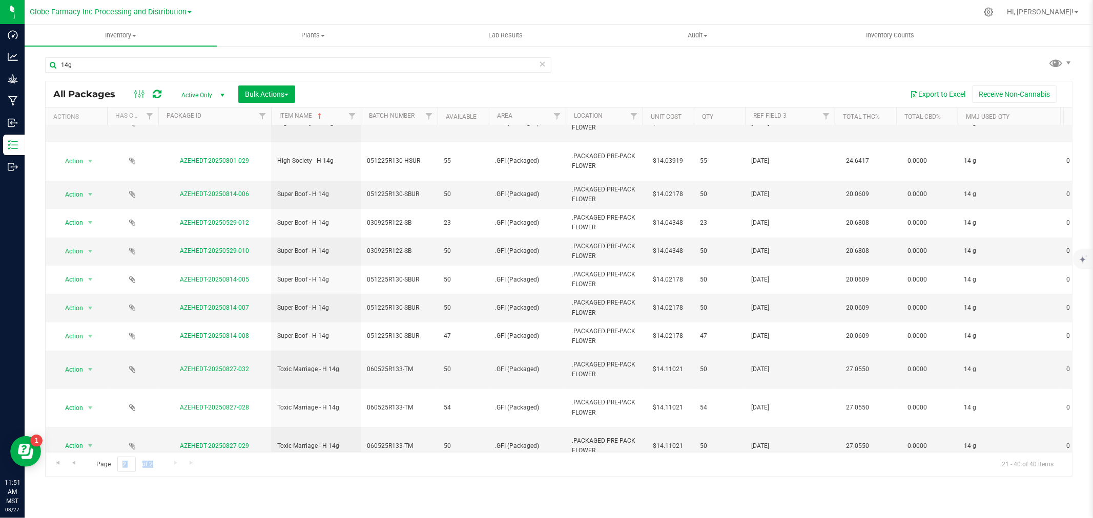
drag, startPoint x: 162, startPoint y: 467, endPoint x: 172, endPoint y: 467, distance: 9.7
click at [170, 467] on div "Page 2 of 2 21 - 40 of 40 items" at bounding box center [559, 464] width 1026 height 25
click at [172, 466] on div "Page 2 of 2 21 - 40 of 40 items" at bounding box center [559, 464] width 1026 height 25
click at [172, 462] on div "Page 2 of 2 21 - 40 of 40 items" at bounding box center [559, 464] width 1026 height 25
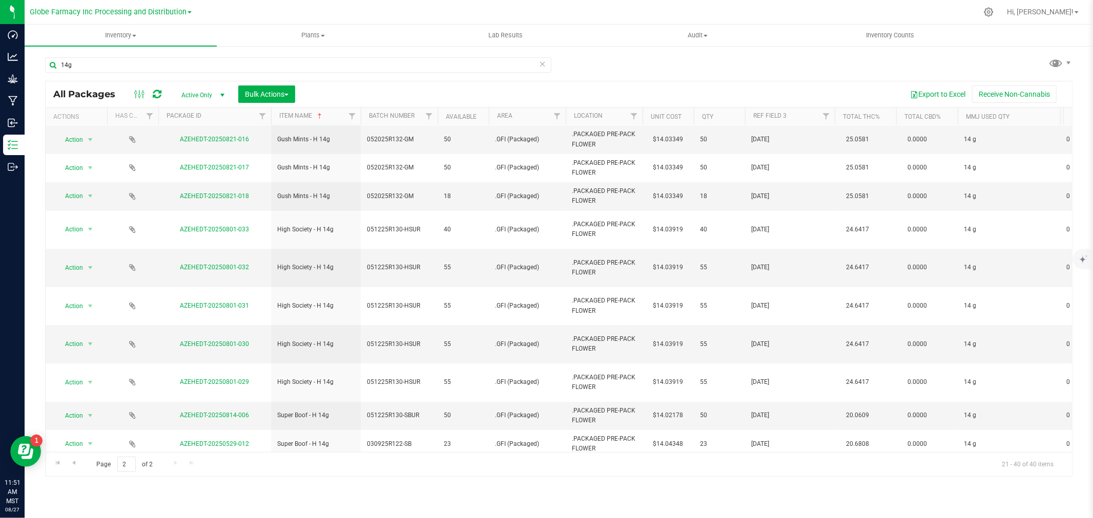
scroll to position [0, 0]
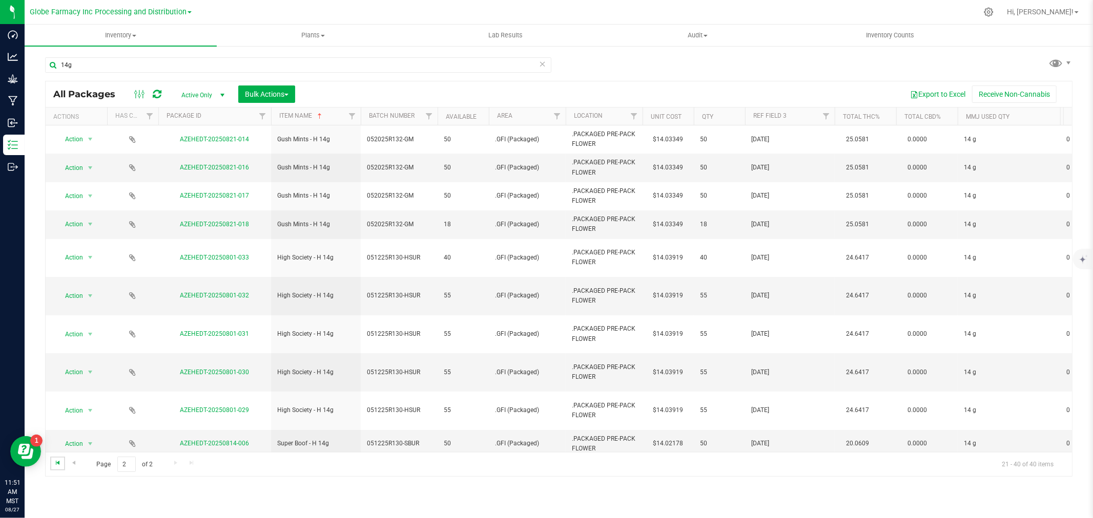
click at [58, 463] on span "Go to the first page" at bounding box center [58, 463] width 8 height 8
